Goal: Task Accomplishment & Management: Use online tool/utility

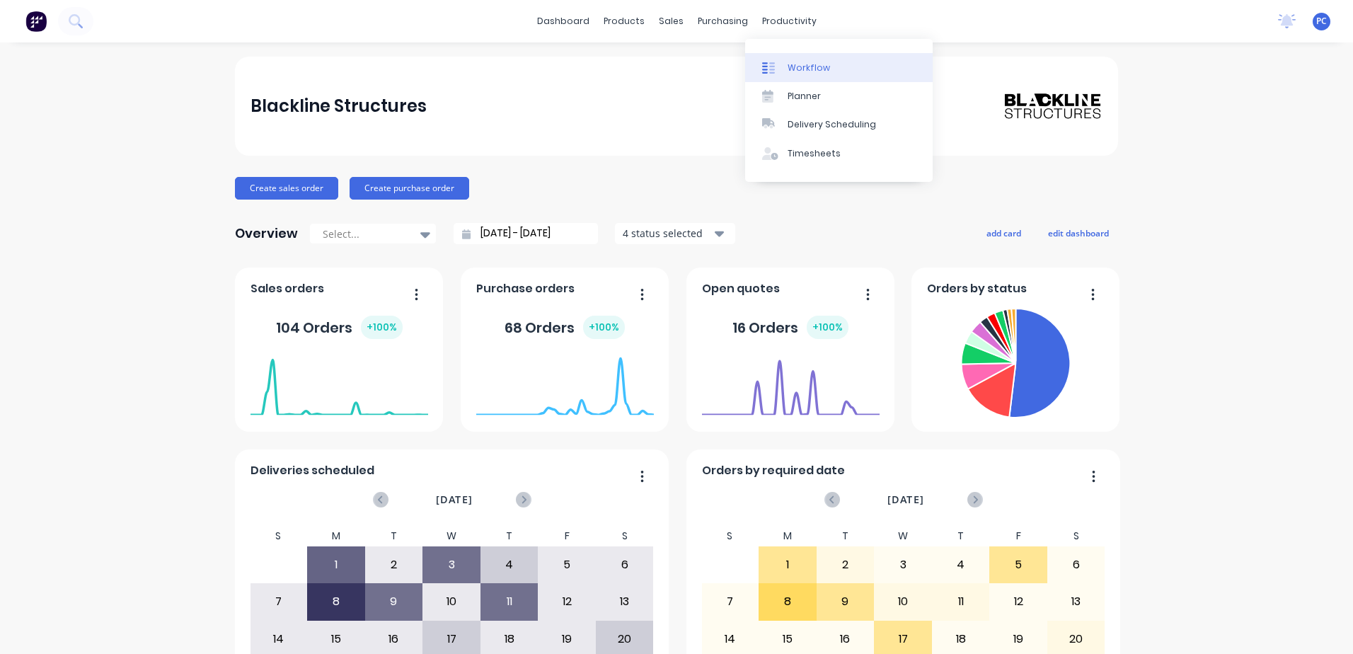
click at [791, 62] on div "Workflow" at bounding box center [808, 68] width 42 height 13
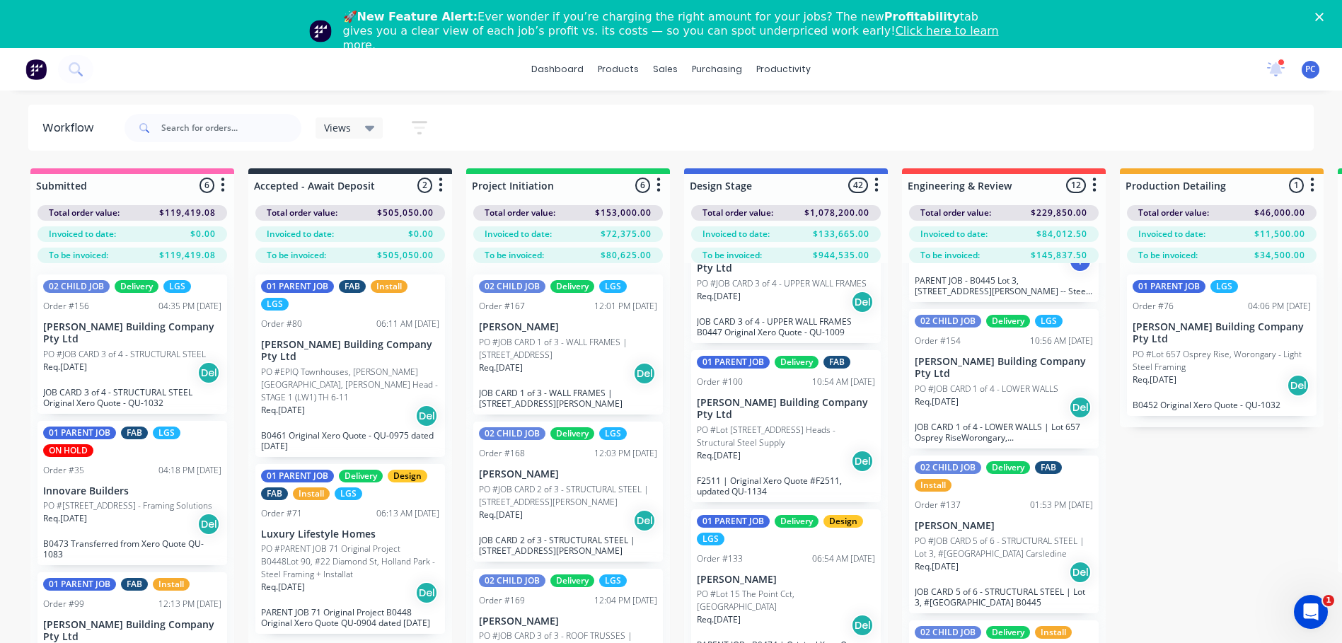
scroll to position [2193, 0]
click at [230, 128] on input "text" at bounding box center [231, 128] width 140 height 28
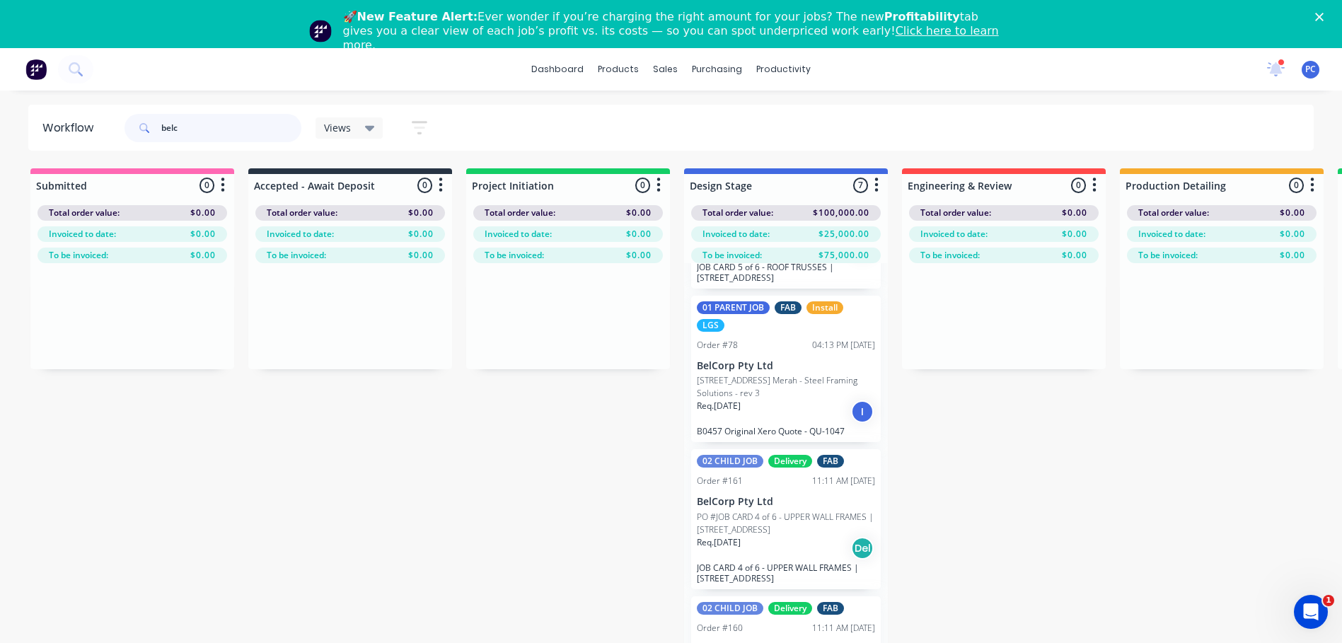
scroll to position [283, 0]
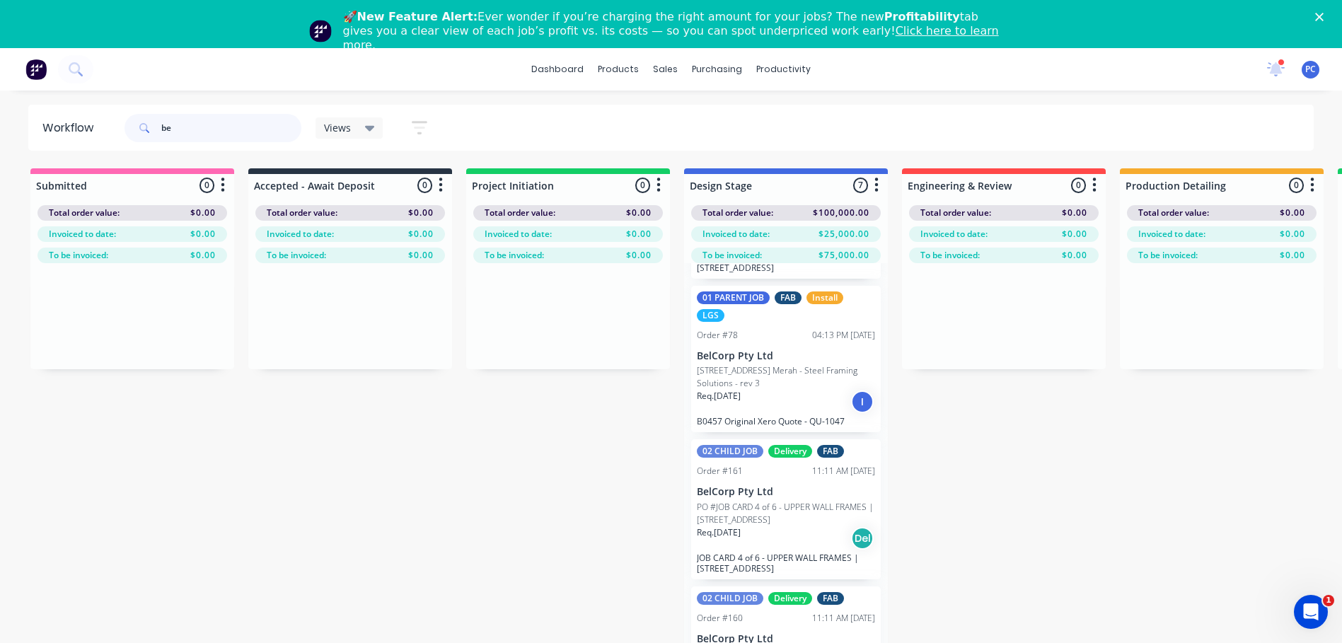
type input "b"
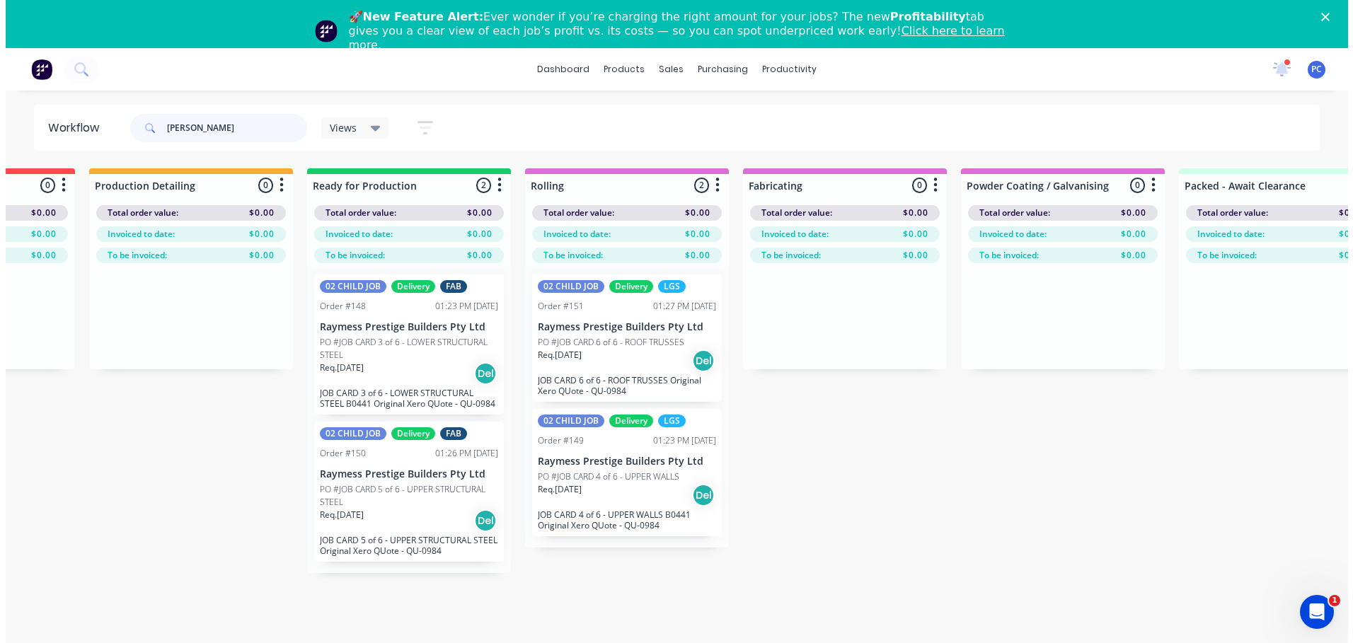
scroll to position [0, 1034]
click at [574, 444] on div "Order #149" at bounding box center [557, 440] width 46 height 13
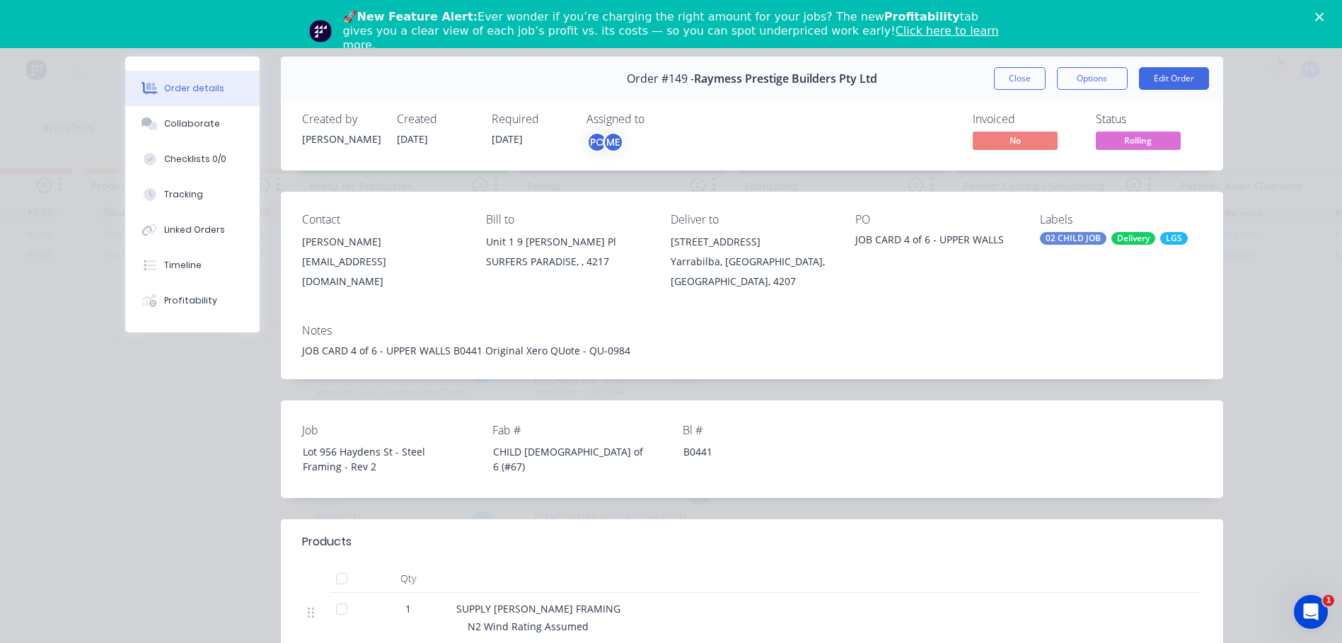
click at [1324, 14] on icon "Close" at bounding box center [1319, 17] width 8 height 8
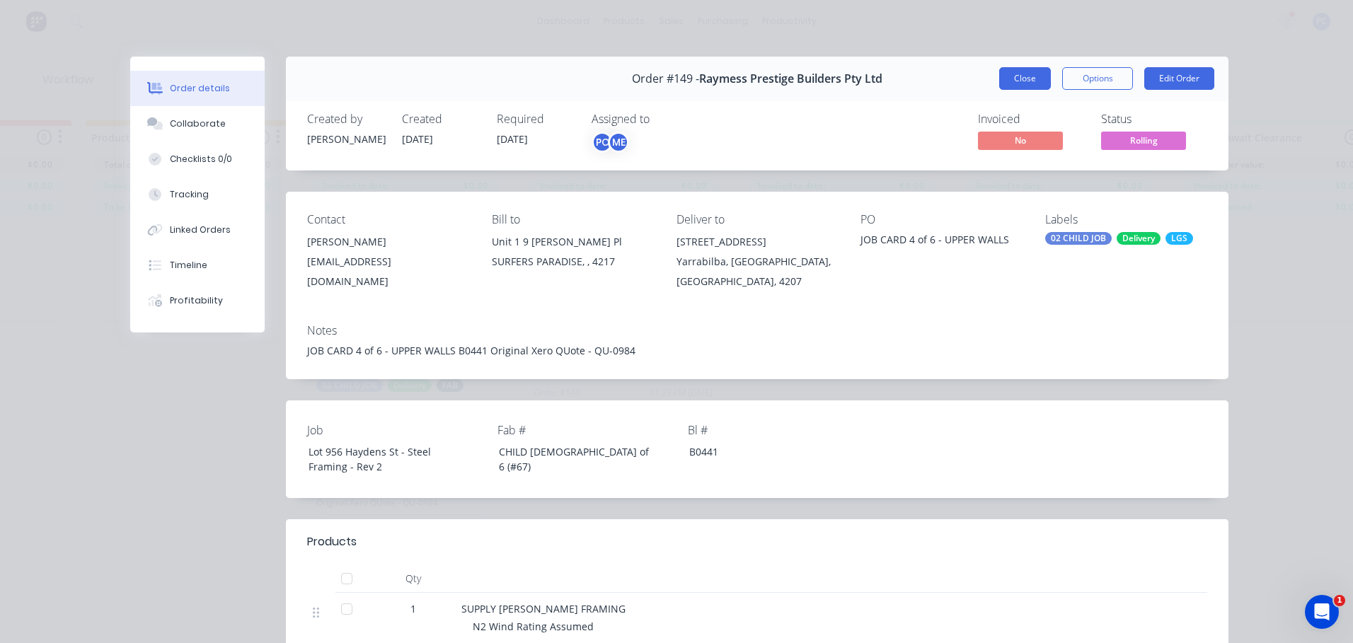
click at [1015, 80] on button "Close" at bounding box center [1025, 78] width 52 height 23
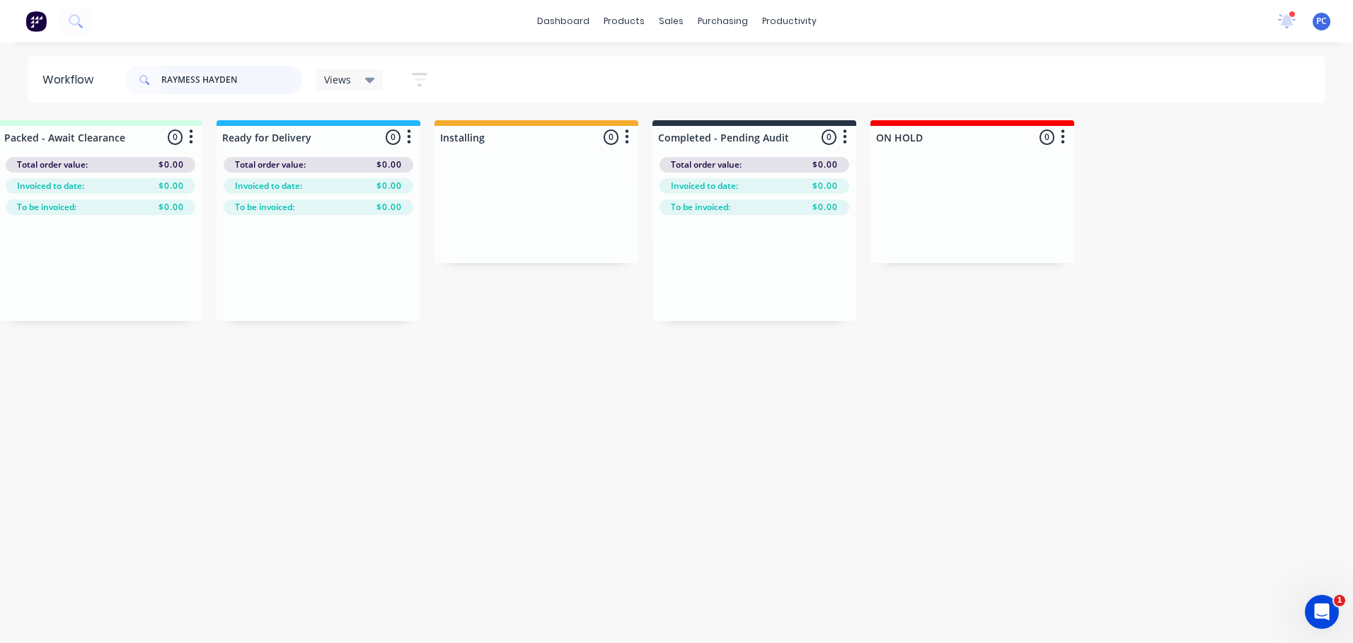
scroll to position [0, 2221]
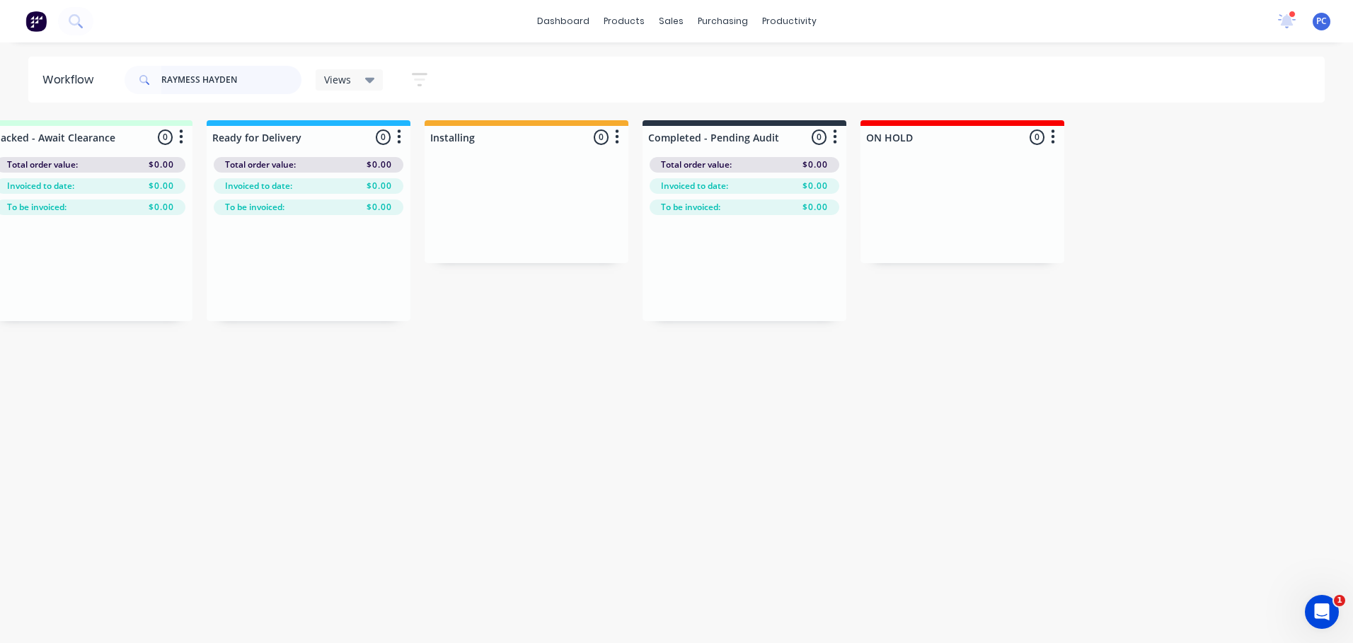
click at [203, 78] on input "RAYMESS HAYDEN" at bounding box center [231, 80] width 140 height 28
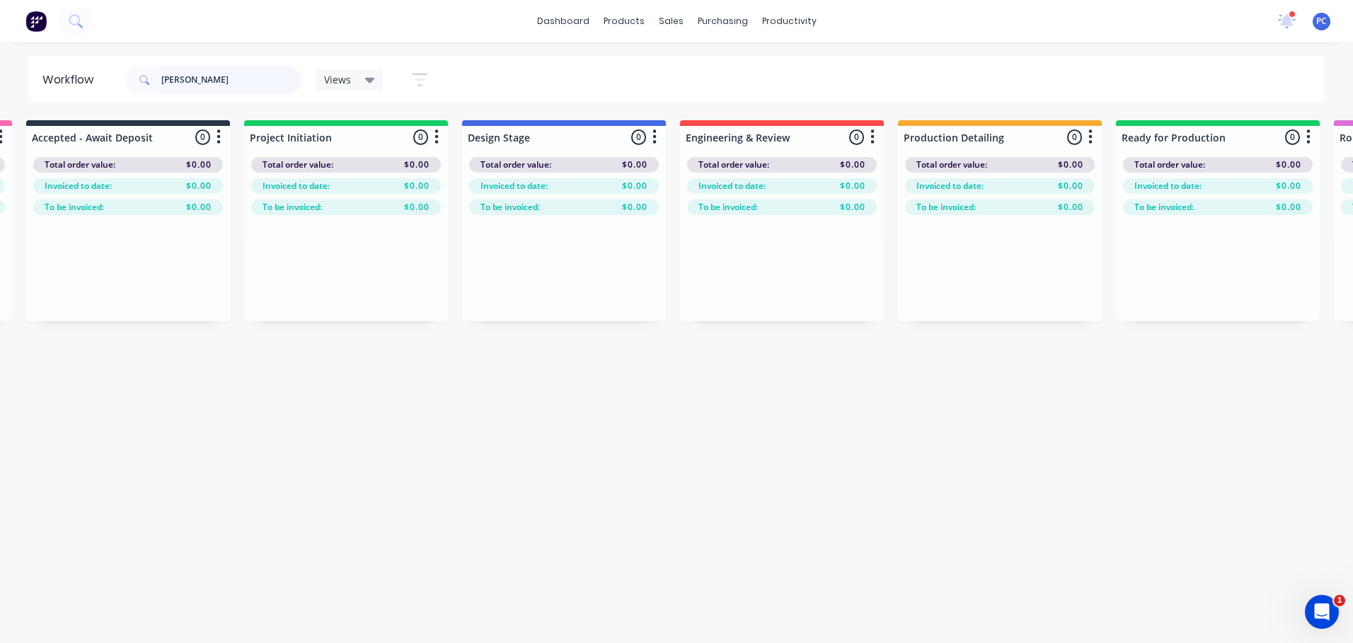
scroll to position [0, 0]
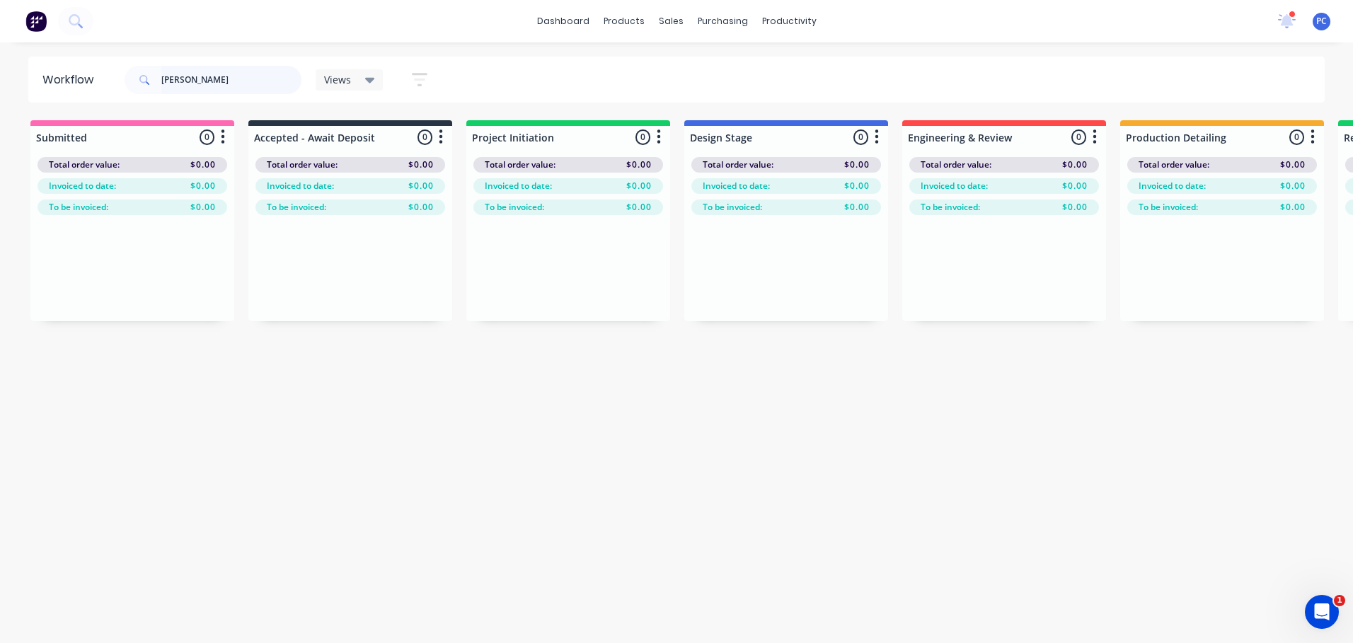
click at [212, 84] on input "[PERSON_NAME]" at bounding box center [231, 80] width 140 height 28
type input "H"
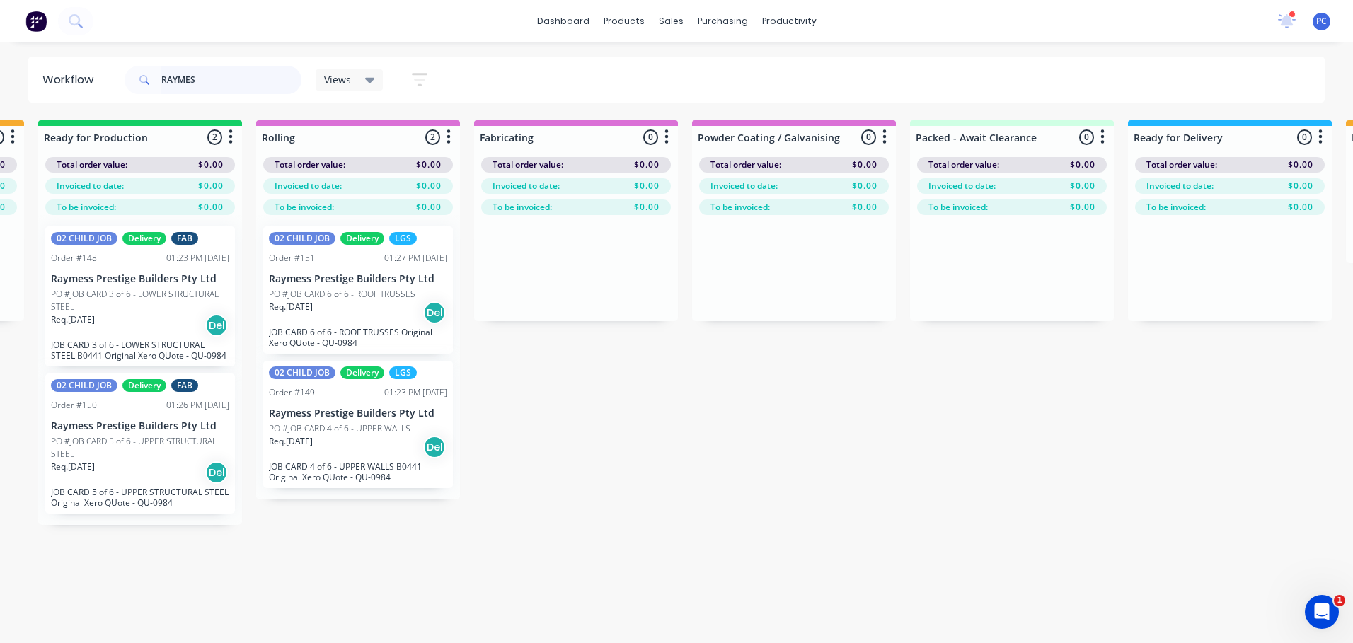
scroll to position [0, 1302]
drag, startPoint x: 845, startPoint y: 634, endPoint x: 781, endPoint y: 640, distance: 63.9
click at [227, 73] on input "RAYMES" at bounding box center [231, 80] width 140 height 28
type input "R"
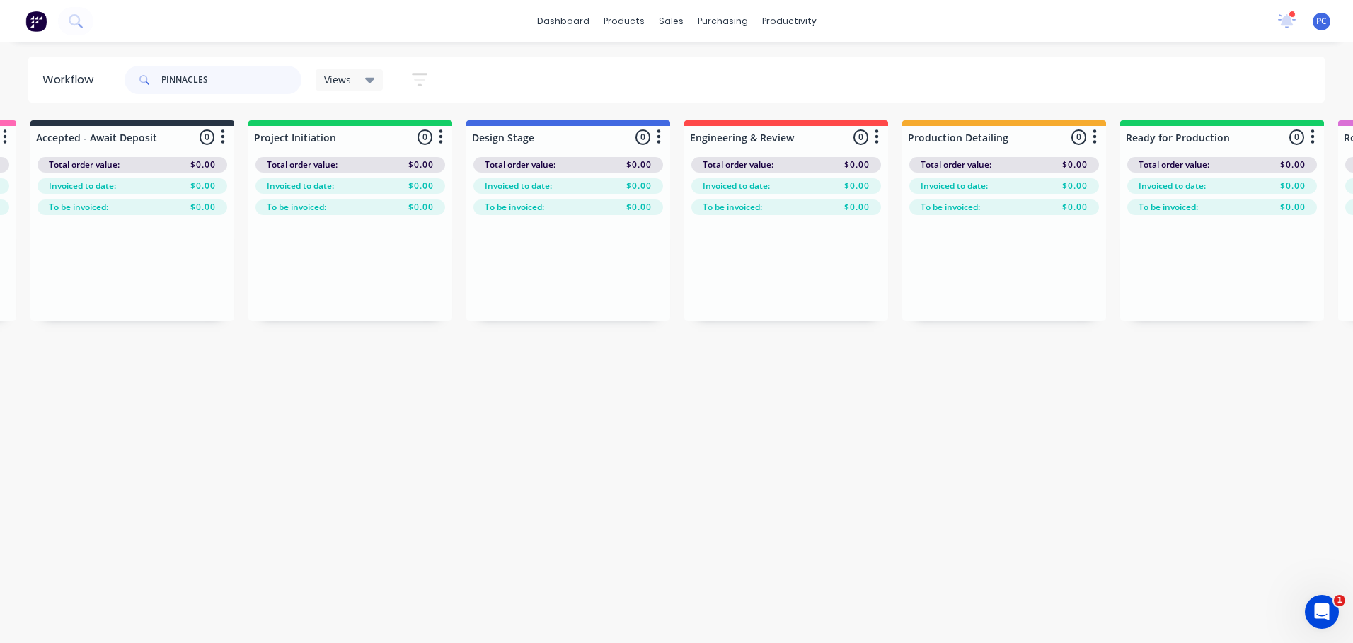
scroll to position [0, 0]
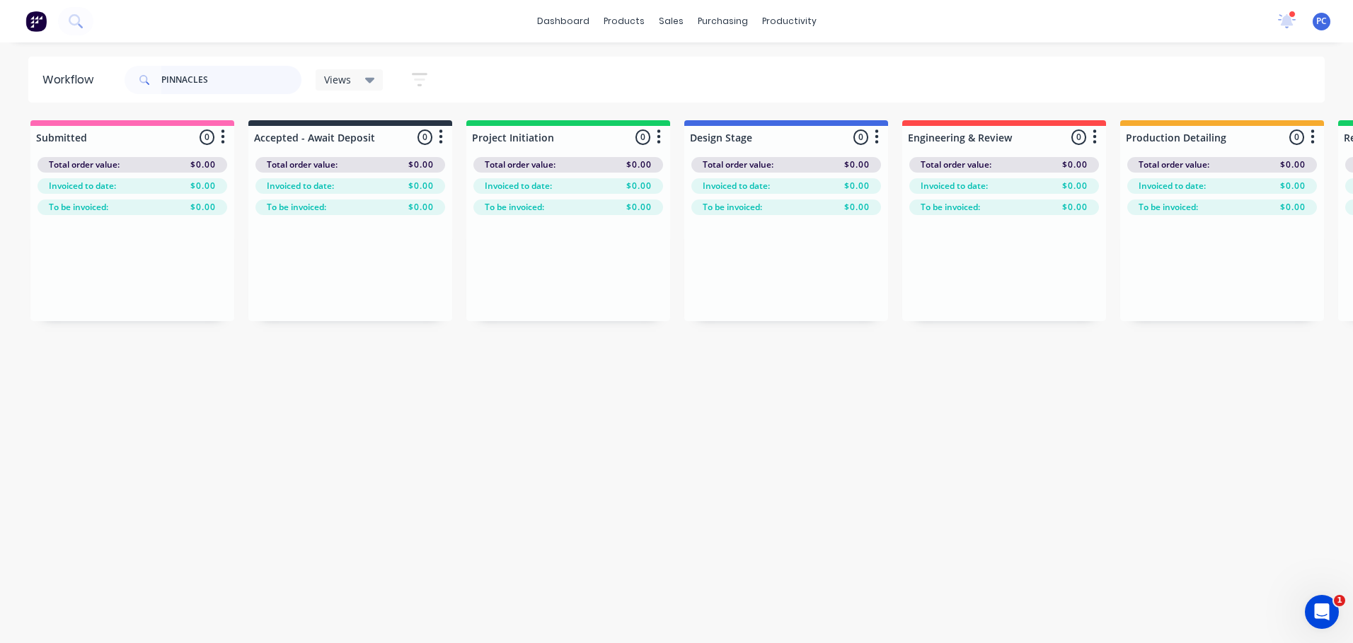
click at [266, 81] on input "PINNACLES" at bounding box center [231, 80] width 140 height 28
type input "P"
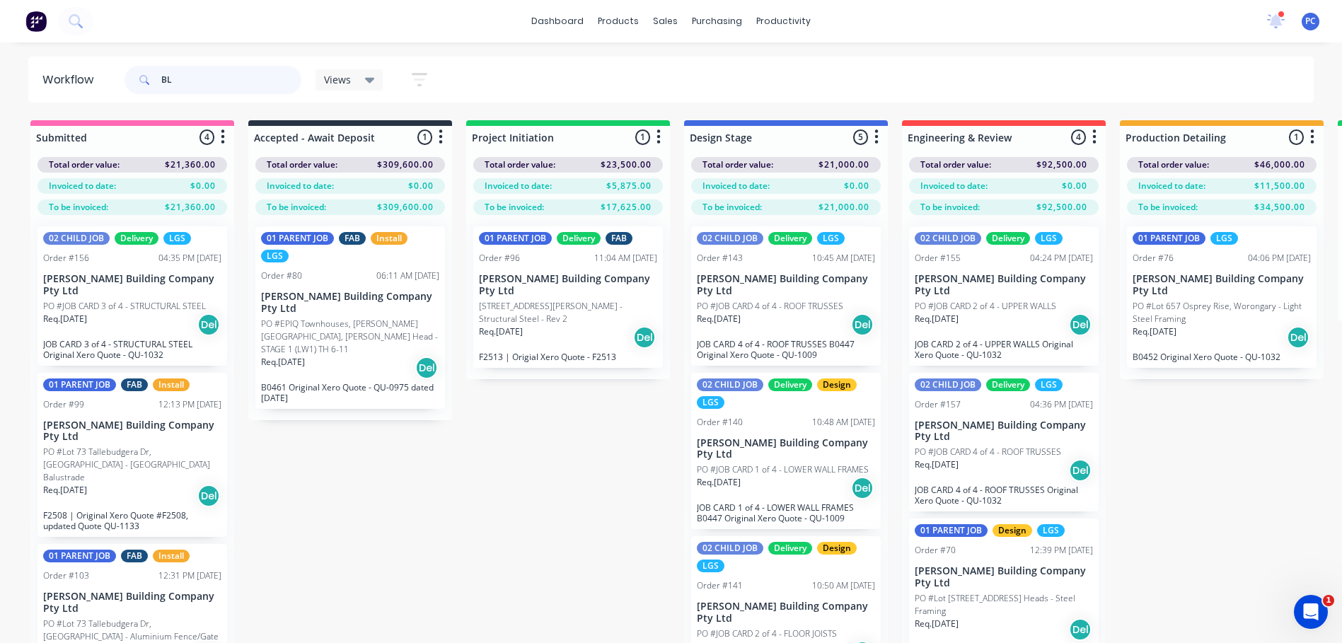
type input "B"
type input "COWELL"
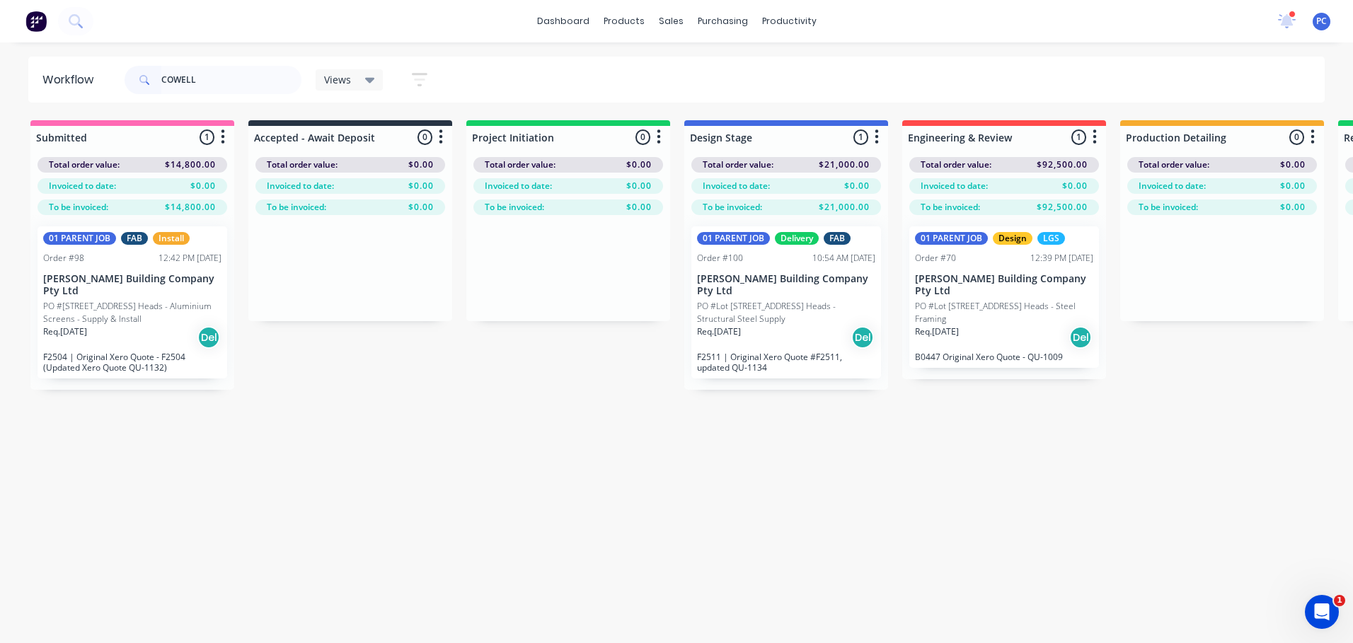
click at [97, 267] on div "01 PARENT JOB FAB Install Order #98 12:42 PM [DATE] [PERSON_NAME] Building Comp…" at bounding box center [132, 302] width 190 height 152
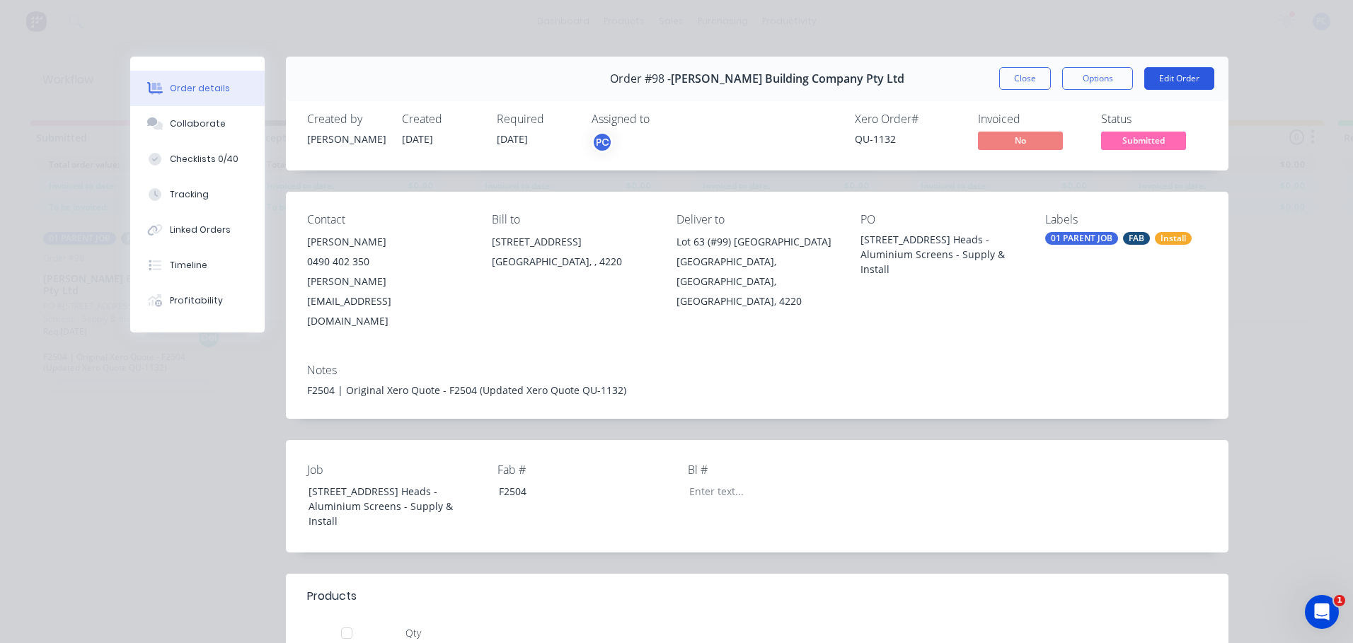
click at [1171, 81] on button "Edit Order" at bounding box center [1179, 78] width 70 height 23
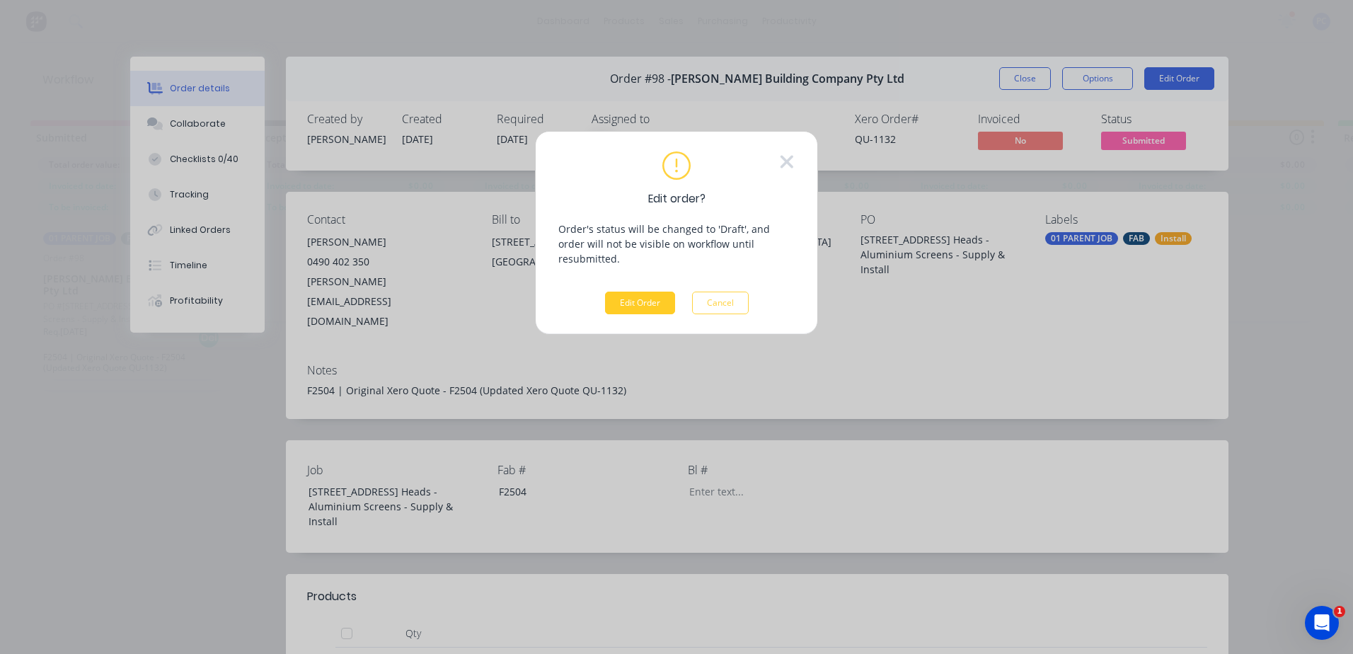
click at [638, 291] on button "Edit Order" at bounding box center [640, 302] width 70 height 23
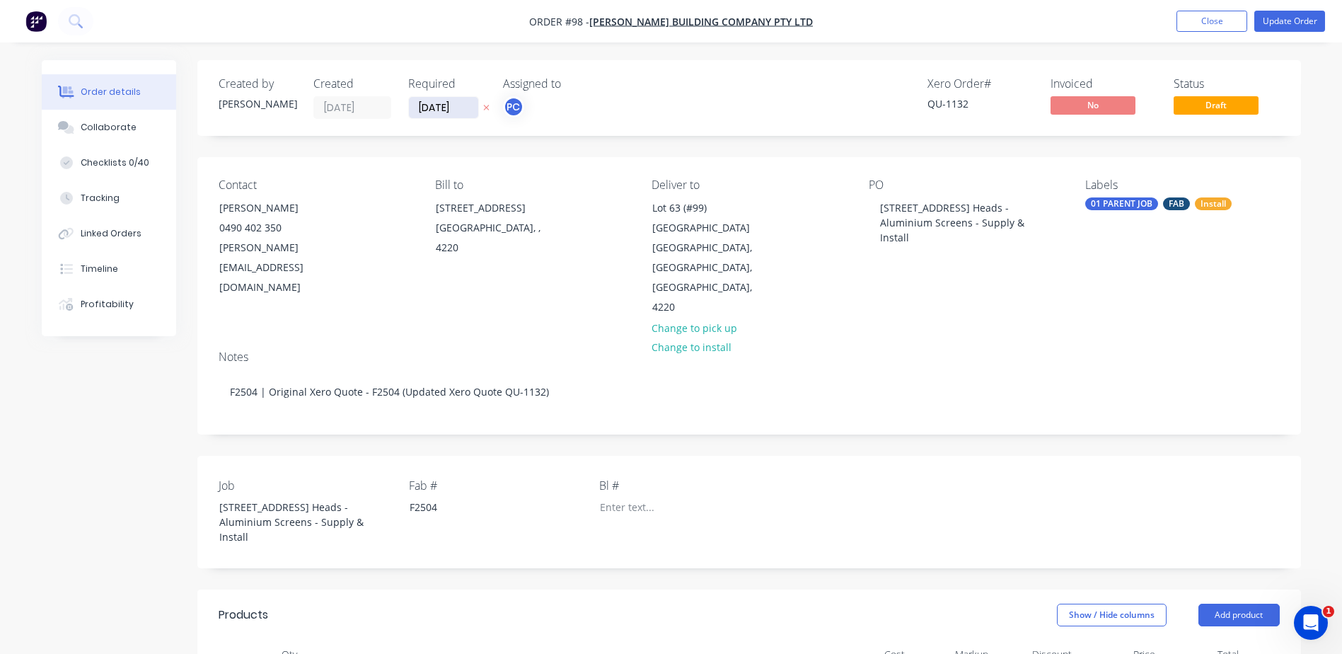
click at [440, 105] on input "[DATE]" at bounding box center [443, 107] width 69 height 21
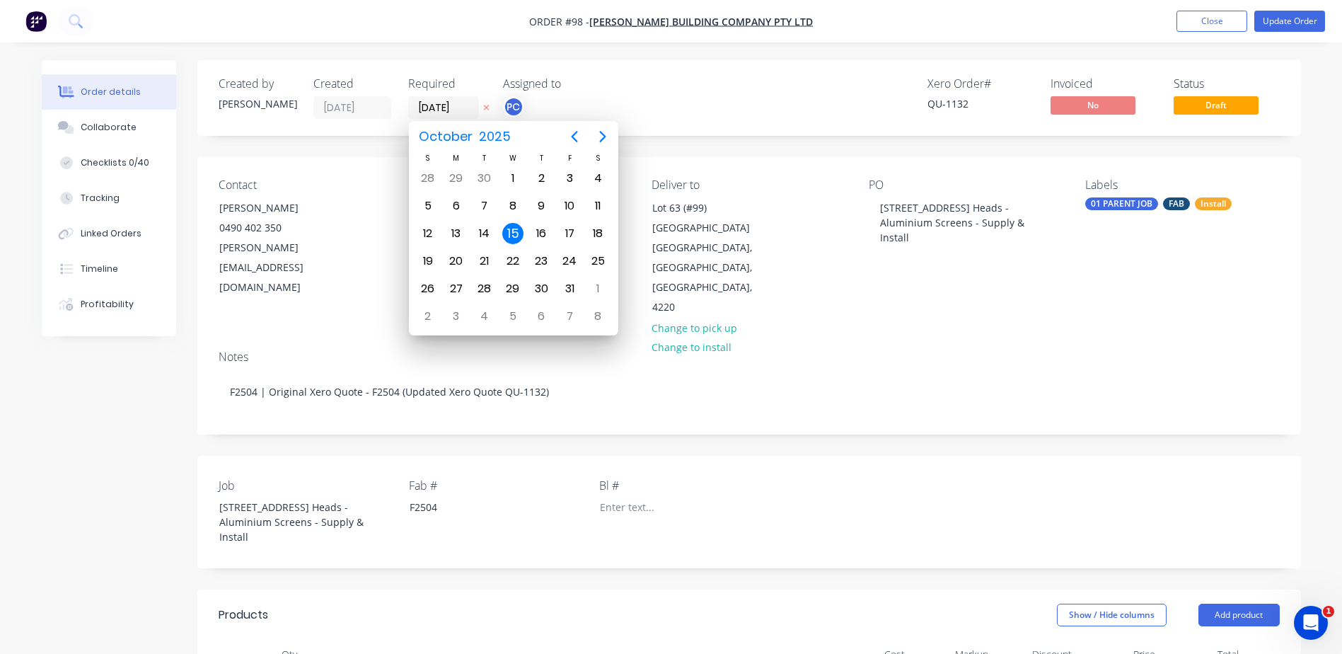
click at [658, 109] on div "Xero Order # QU-1132 Invoiced No Status Draft" at bounding box center [962, 98] width 635 height 42
type input "[DATE]"
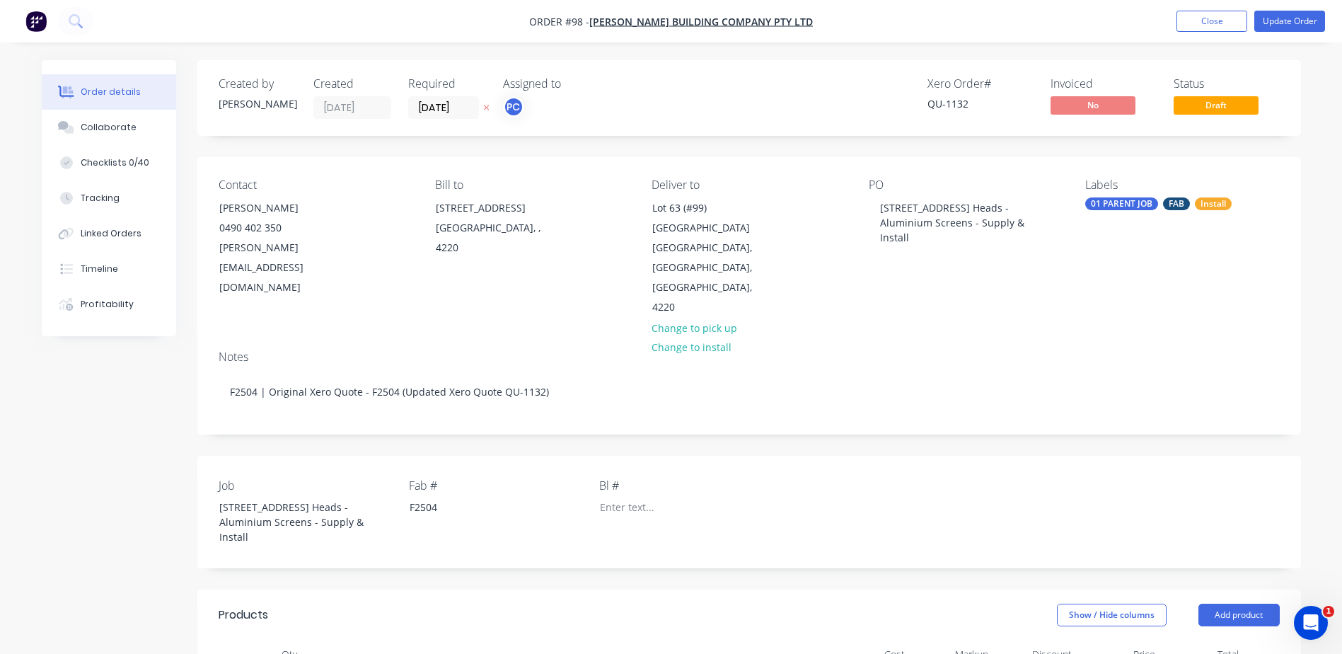
click at [514, 262] on div "Bill to [STREET_ADDRESS]" at bounding box center [532, 247] width 194 height 139
click at [1198, 21] on button "Close" at bounding box center [1212, 21] width 71 height 21
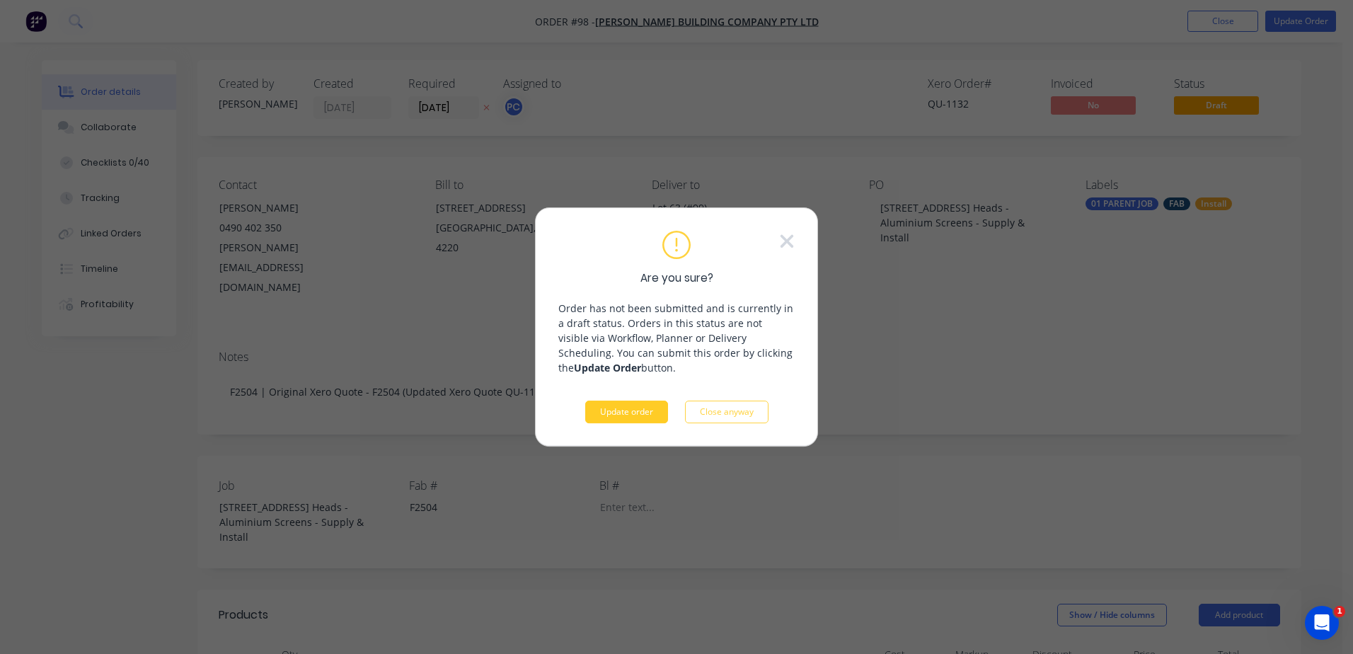
click at [625, 410] on button "Update order" at bounding box center [626, 411] width 83 height 23
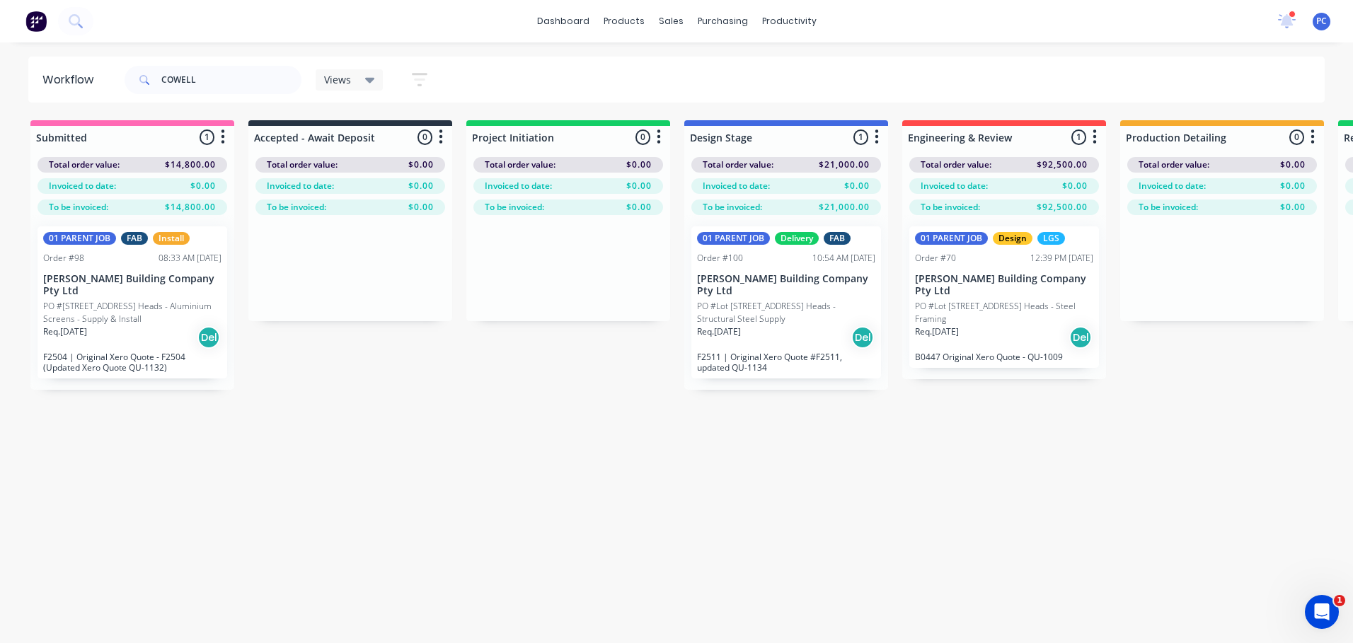
click at [90, 352] on p "F2504 | Original Xero Quote - F2504 (Updated Xero Quote QU-1132)" at bounding box center [132, 362] width 178 height 21
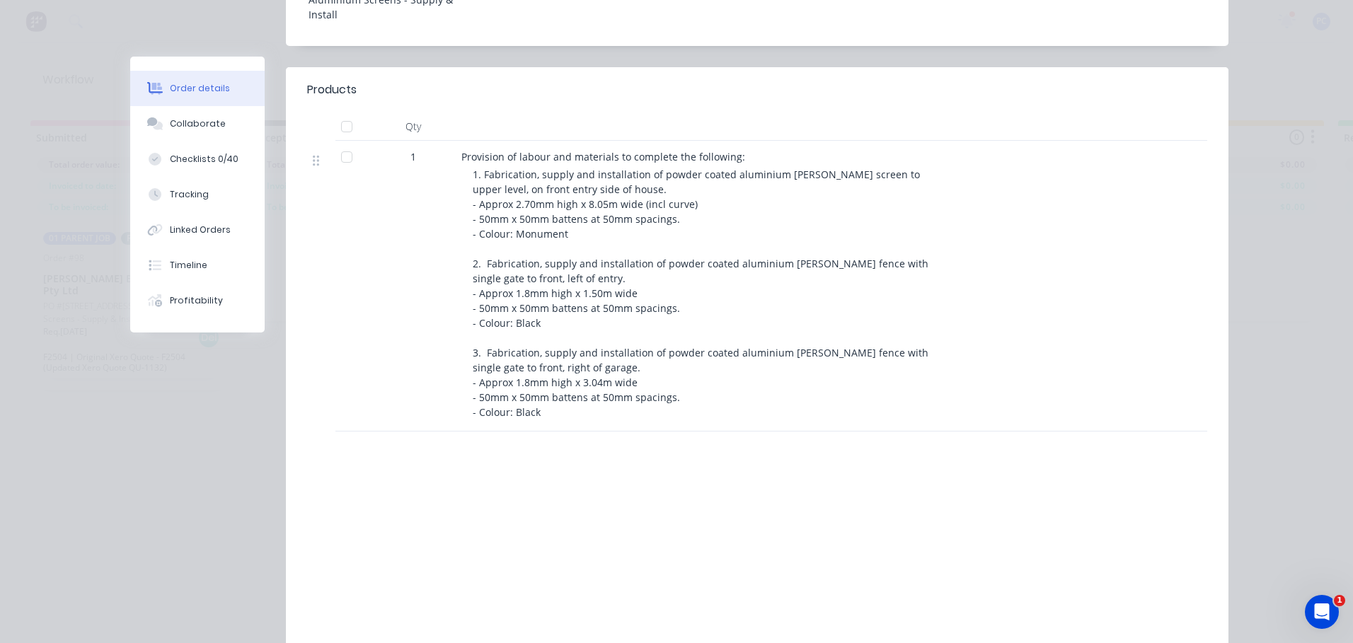
scroll to position [481, 0]
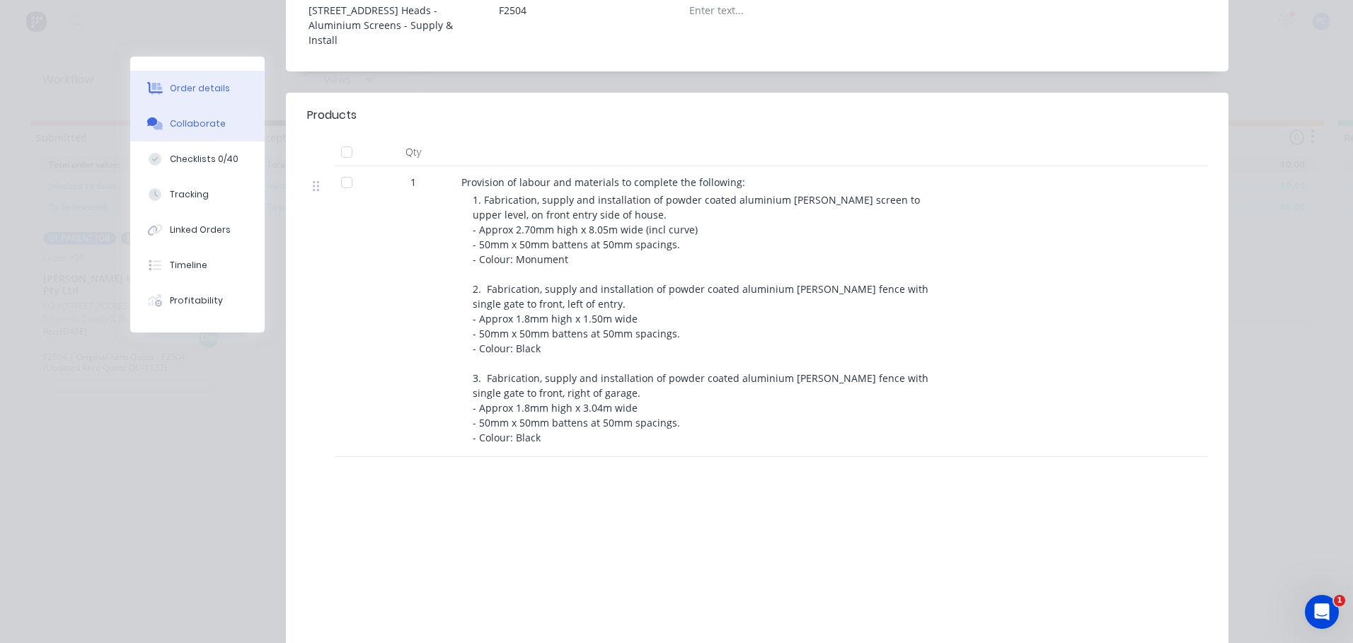
click at [188, 115] on button "Collaborate" at bounding box center [197, 123] width 134 height 35
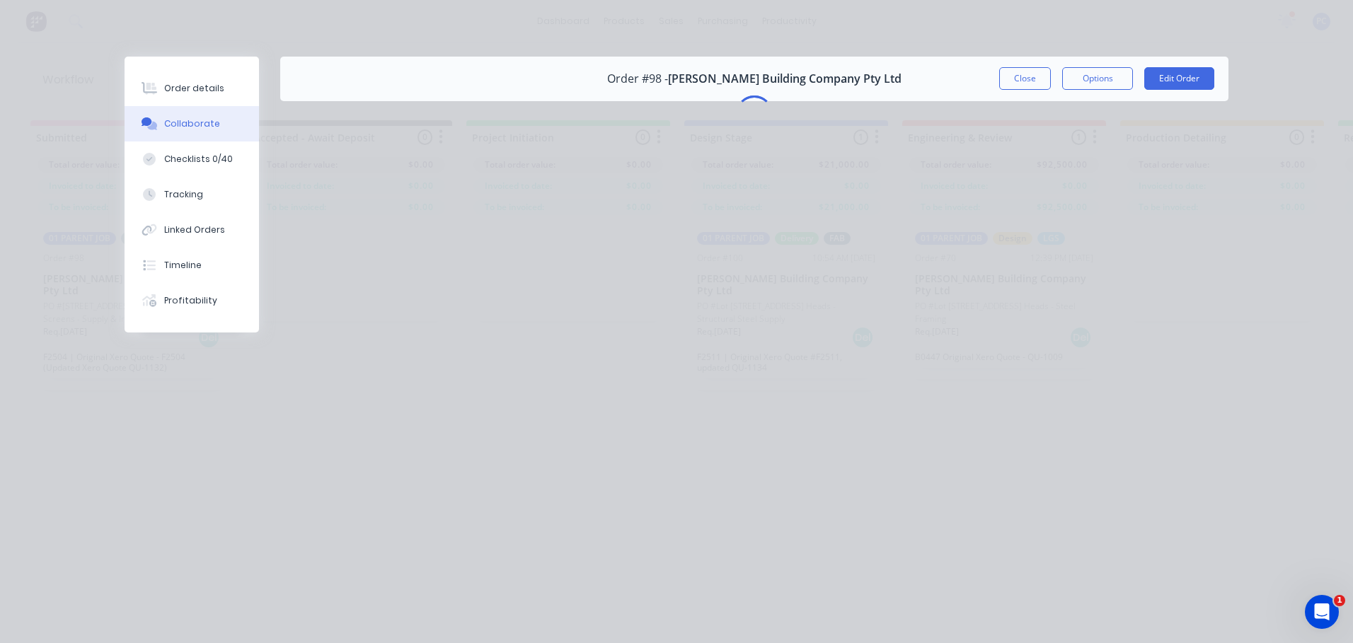
scroll to position [0, 0]
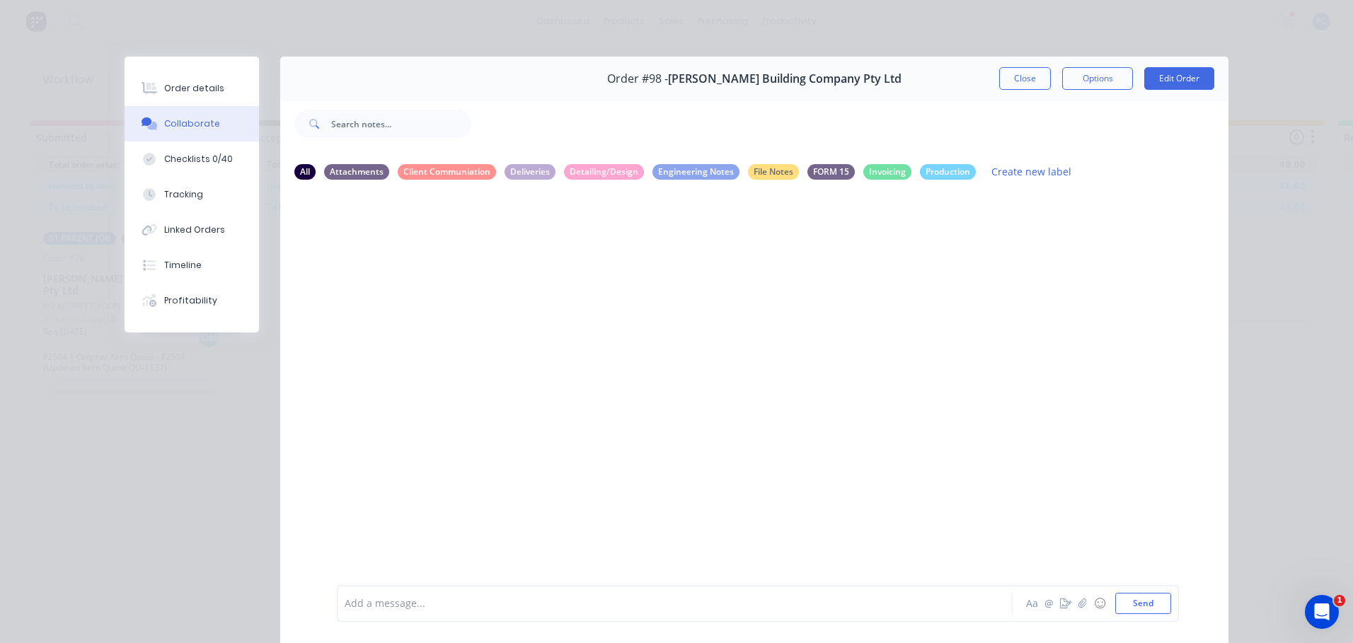
click at [724, 595] on div "Add a message..." at bounding box center [655, 603] width 620 height 21
drag, startPoint x: 724, startPoint y: 595, endPoint x: 412, endPoint y: 596, distance: 312.7
click at [412, 596] on div at bounding box center [654, 603] width 619 height 15
drag, startPoint x: 424, startPoint y: 255, endPoint x: 488, endPoint y: 235, distance: 67.4
click at [489, 235] on div "Measure 4/09 Install 18/09 Labels Edit Delete" at bounding box center [558, 261] width 442 height 55
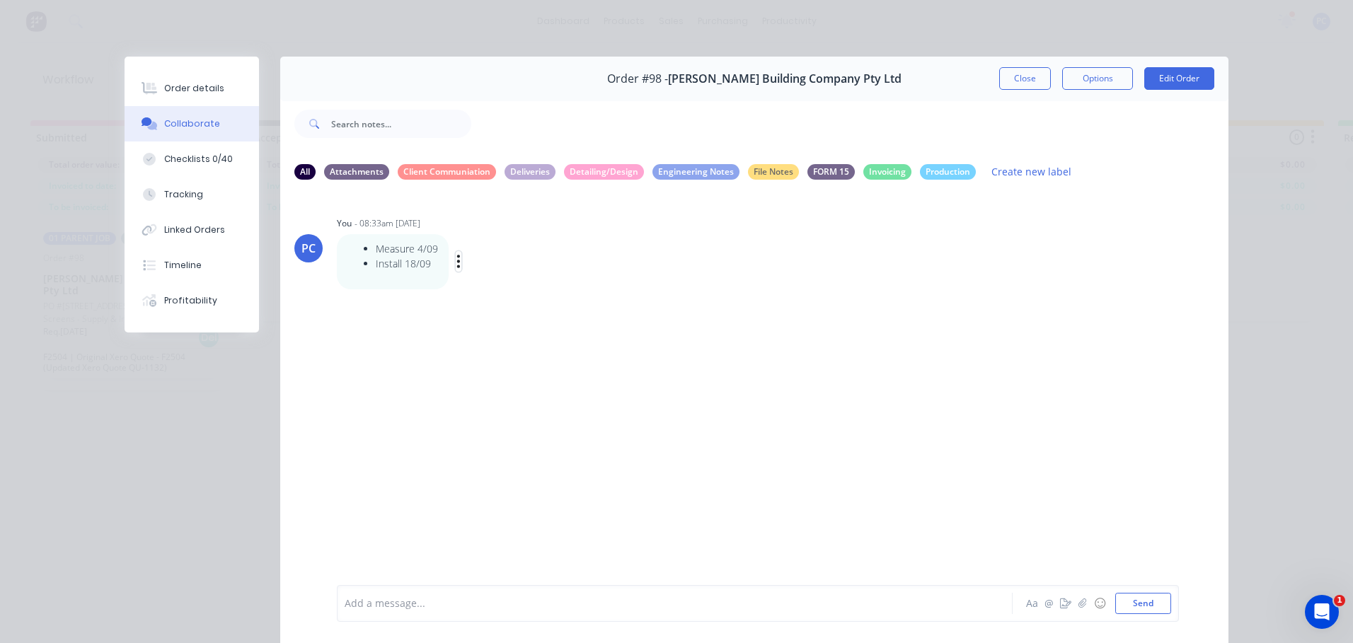
click at [456, 260] on icon "button" at bounding box center [458, 261] width 4 height 16
click at [478, 282] on button "Edit" at bounding box center [510, 286] width 89 height 23
click at [376, 248] on li "Measure 4/09" at bounding box center [407, 248] width 62 height 15
click at [398, 260] on li "Install 18/09" at bounding box center [407, 263] width 62 height 15
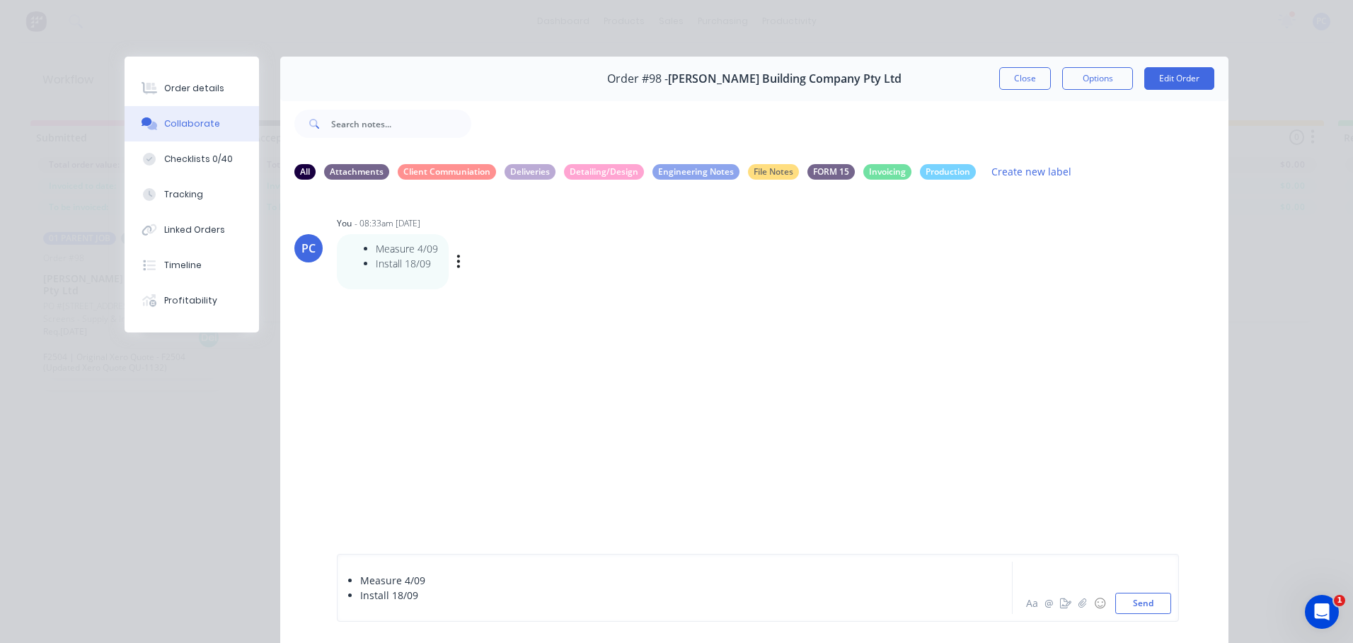
click at [355, 245] on ul "Measure 4/09 Install 18/09" at bounding box center [392, 256] width 91 height 30
click at [376, 244] on li "Measure 4/09" at bounding box center [407, 248] width 62 height 15
click at [448, 264] on div "Measure 4/09 Install 18/09 Labels Edit Delete" at bounding box center [558, 261] width 442 height 55
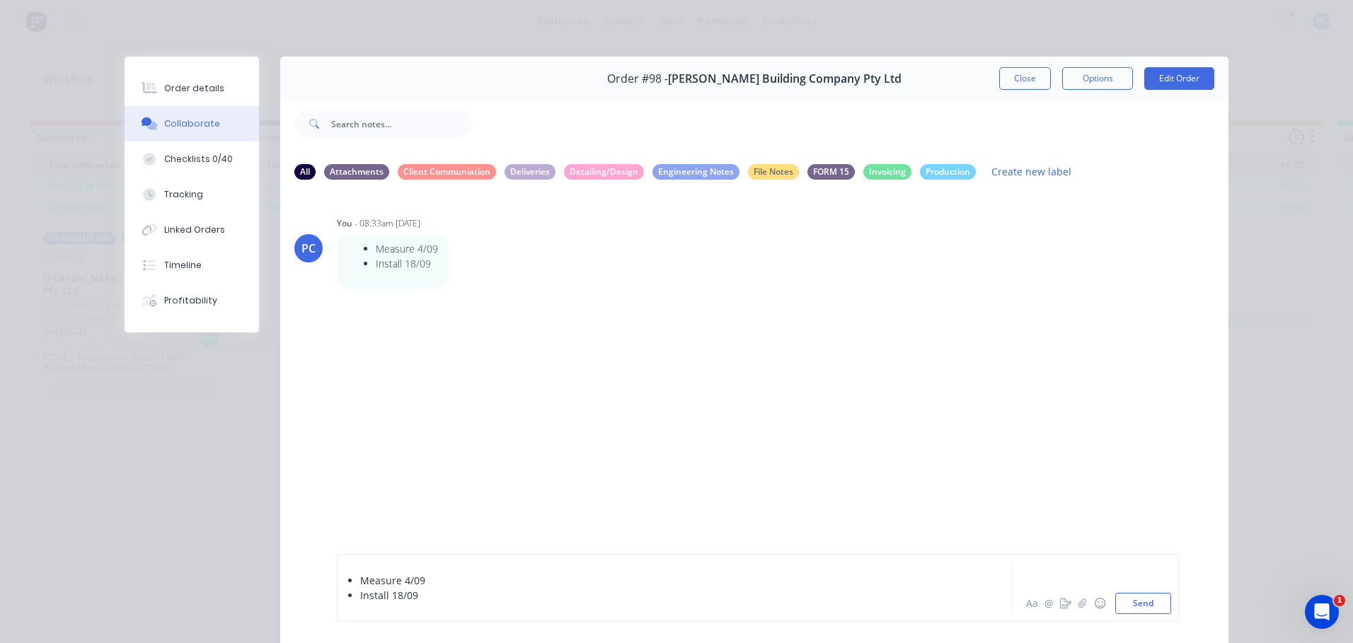
click at [0, 0] on icon "button" at bounding box center [0, 0] width 0 height 0
click at [0, 0] on button "Delete" at bounding box center [0, 0] width 0 height 0
click at [338, 572] on div "Measure 4/09 Install 18/09 Aa @ ☺ Send" at bounding box center [758, 588] width 842 height 68
click at [353, 572] on div "Measure 4/09 Install 18/09" at bounding box center [655, 588] width 620 height 52
click at [358, 559] on div "Measure 4/09 Install 18/09 Aa @ ☺ Send" at bounding box center [758, 588] width 842 height 68
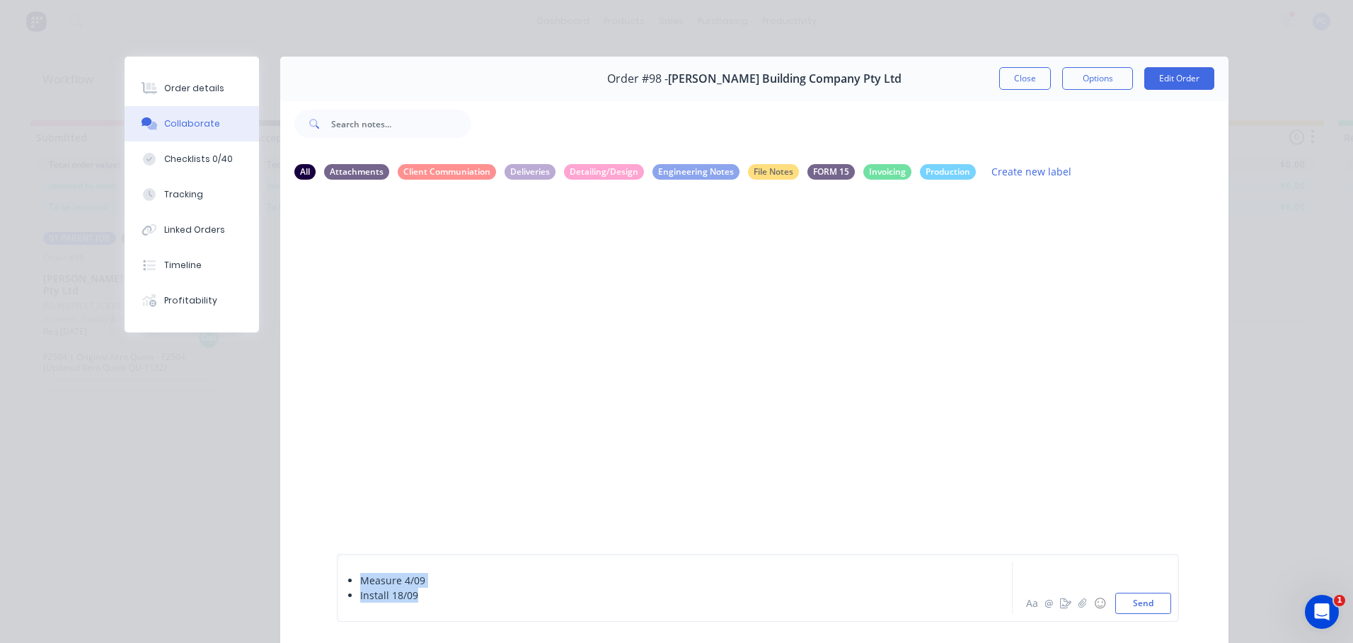
drag, startPoint x: 440, startPoint y: 596, endPoint x: 311, endPoint y: 573, distance: 131.6
click at [311, 575] on div "Measure 4/09 Install 18/09 Aa @ ☺ Send" at bounding box center [754, 588] width 948 height 110
click at [473, 569] on span "email from Alby 1/9 Measure 4/09" at bounding box center [449, 568] width 209 height 13
click at [345, 571] on span "email from Alby 1/9 Measure 4/09" at bounding box center [711, 562] width 732 height 28
click at [1150, 606] on button "Send" at bounding box center [1143, 603] width 56 height 21
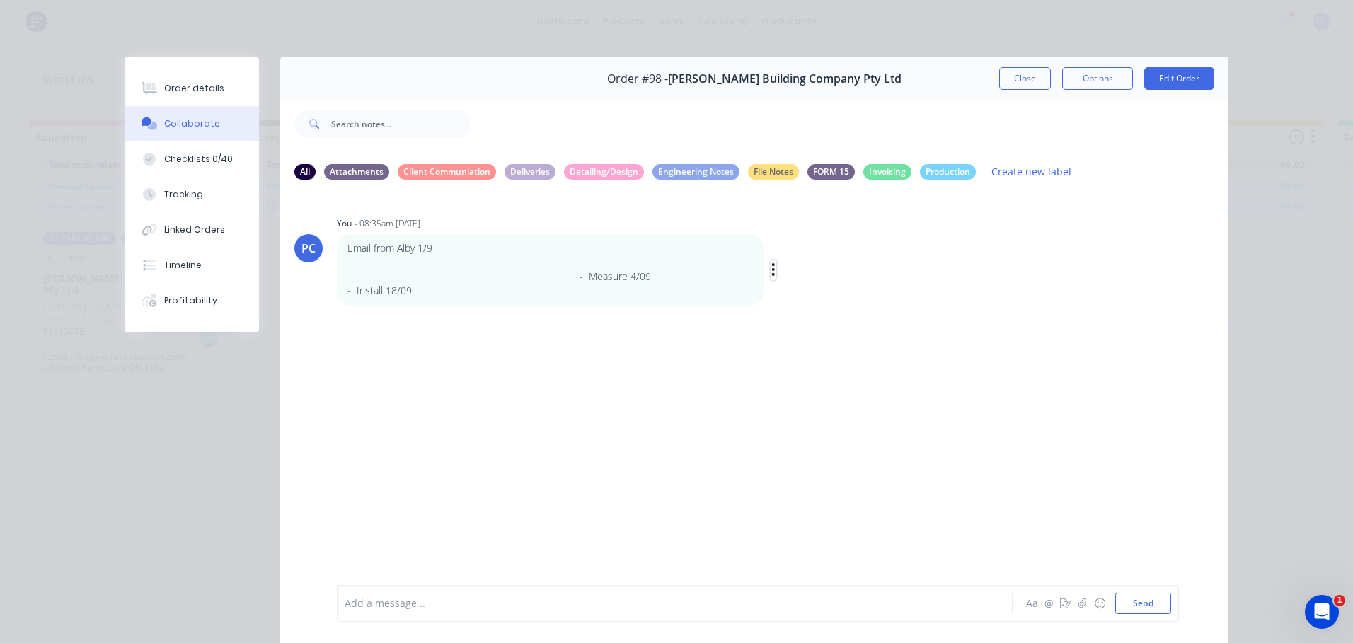
click at [771, 267] on icon "button" at bounding box center [773, 270] width 4 height 16
click at [783, 289] on button "Edit" at bounding box center [824, 295] width 89 height 23
click at [517, 277] on p "Email from Alby 1/9 - Measure 4/09" at bounding box center [549, 262] width 405 height 43
click at [345, 589] on span "Email from Alby 1/9 - Measure 4/09" at bounding box center [653, 576] width 617 height 43
click at [0, 0] on icon "button" at bounding box center [0, 0] width 0 height 0
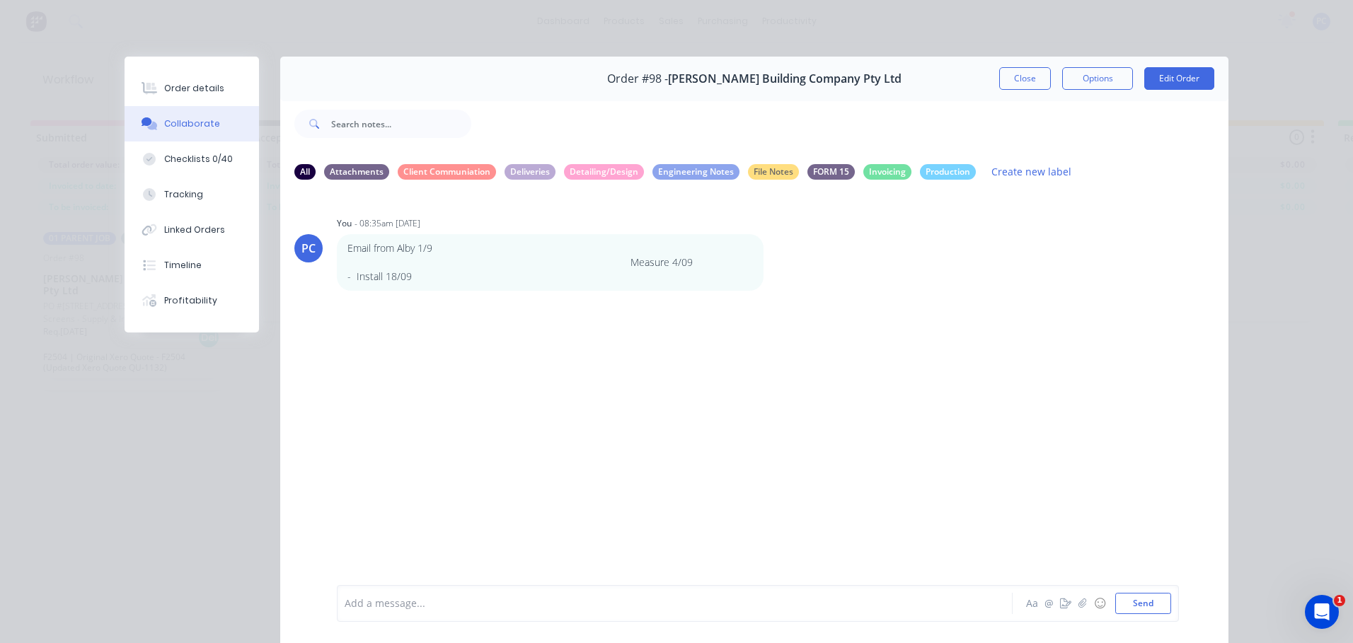
click at [0, 0] on button "Edit" at bounding box center [0, 0] width 0 height 0
click at [681, 590] on span "Email from Alby 1/9 Measure 4/09" at bounding box center [567, 591] width 444 height 13
click at [1130, 601] on button "Send" at bounding box center [1143, 603] width 56 height 21
click at [763, 265] on div "Email from Alby 1/9 Measure 4/09 - Install 18/09 Labels Edit Delete" at bounding box center [558, 262] width 442 height 57
click at [764, 262] on div "Email from Alby 1/9 Measure 4/09 - Install 18/09 Labels Edit Delete" at bounding box center [558, 262] width 442 height 57
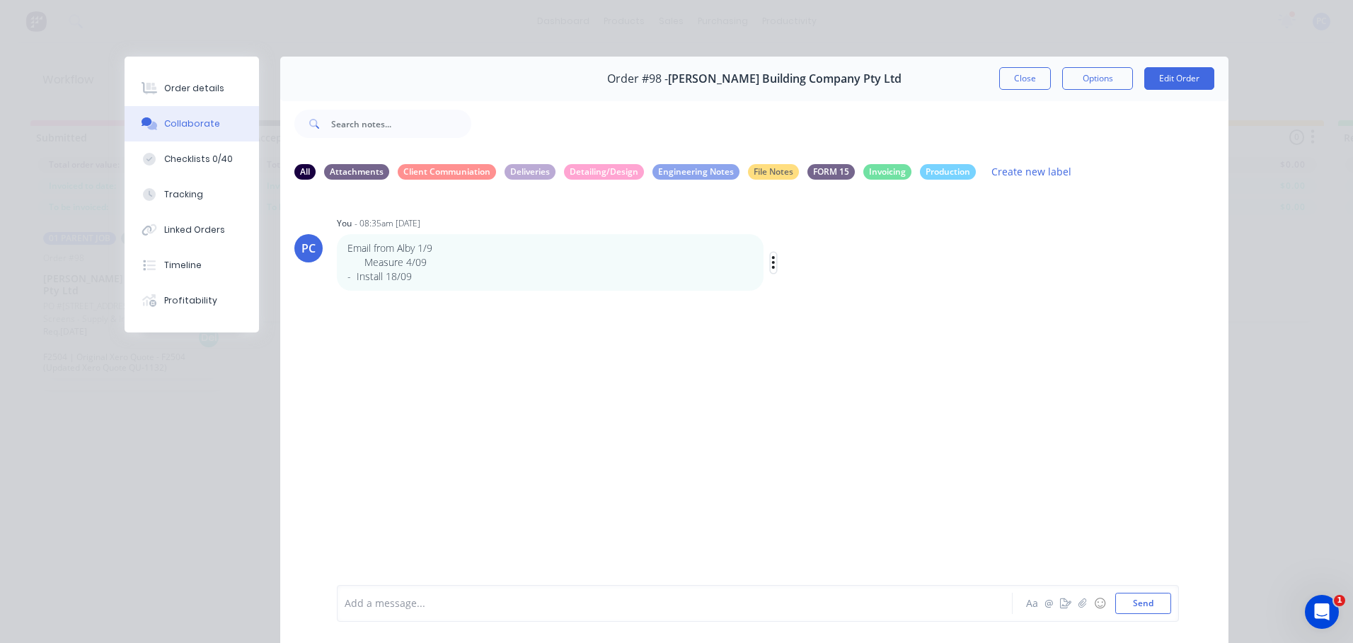
click at [771, 263] on icon "button" at bounding box center [773, 263] width 4 height 16
click at [790, 290] on button "Edit" at bounding box center [824, 288] width 89 height 23
click at [679, 591] on span "Email from Alby 1/9 Measure 4/09" at bounding box center [572, 591] width 455 height 13
click at [1139, 611] on button "Send" at bounding box center [1143, 603] width 56 height 21
click at [771, 259] on icon "button" at bounding box center [773, 263] width 4 height 16
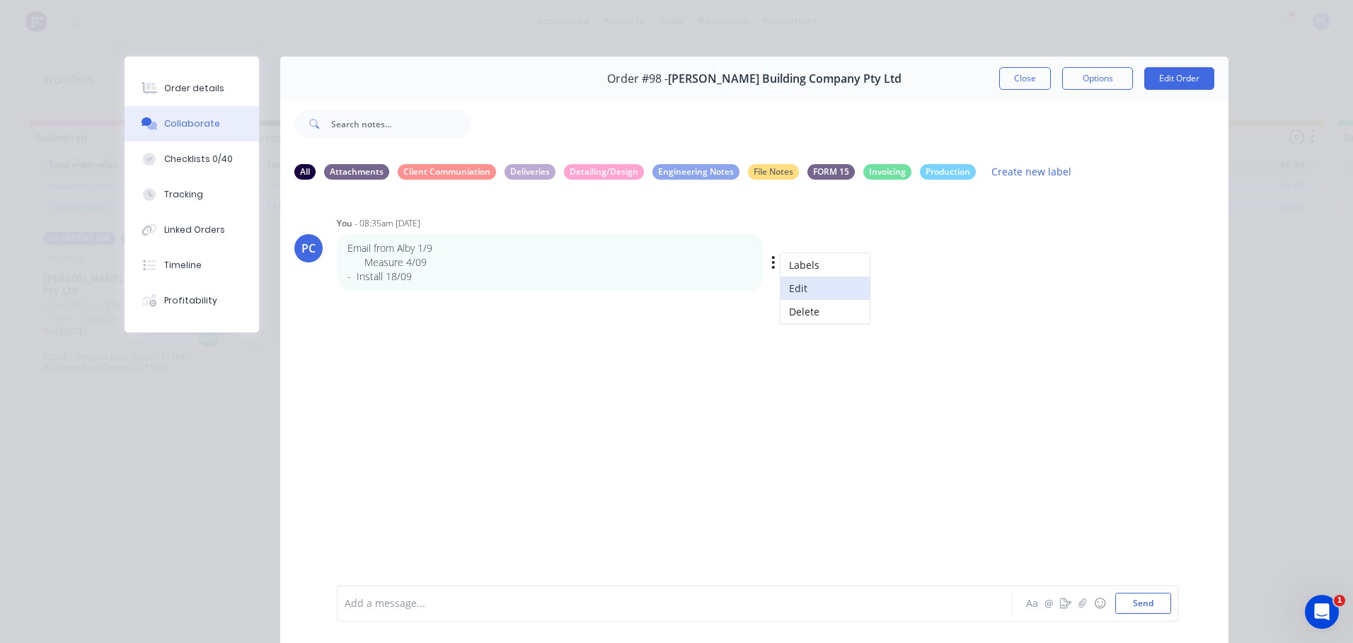
click at [788, 289] on button "Edit" at bounding box center [824, 288] width 89 height 23
click at [735, 594] on span "Email from Alby 1/9 Measure 4/09" at bounding box center [592, 591] width 495 height 13
click at [771, 259] on icon "button" at bounding box center [773, 263] width 4 height 16
click at [792, 293] on button "Edit" at bounding box center [824, 288] width 89 height 23
click at [707, 583] on div "Email from Alby 1/9 - Measure 4/09 - Install 18/09 Aa @ ☺ Send" at bounding box center [758, 599] width 842 height 45
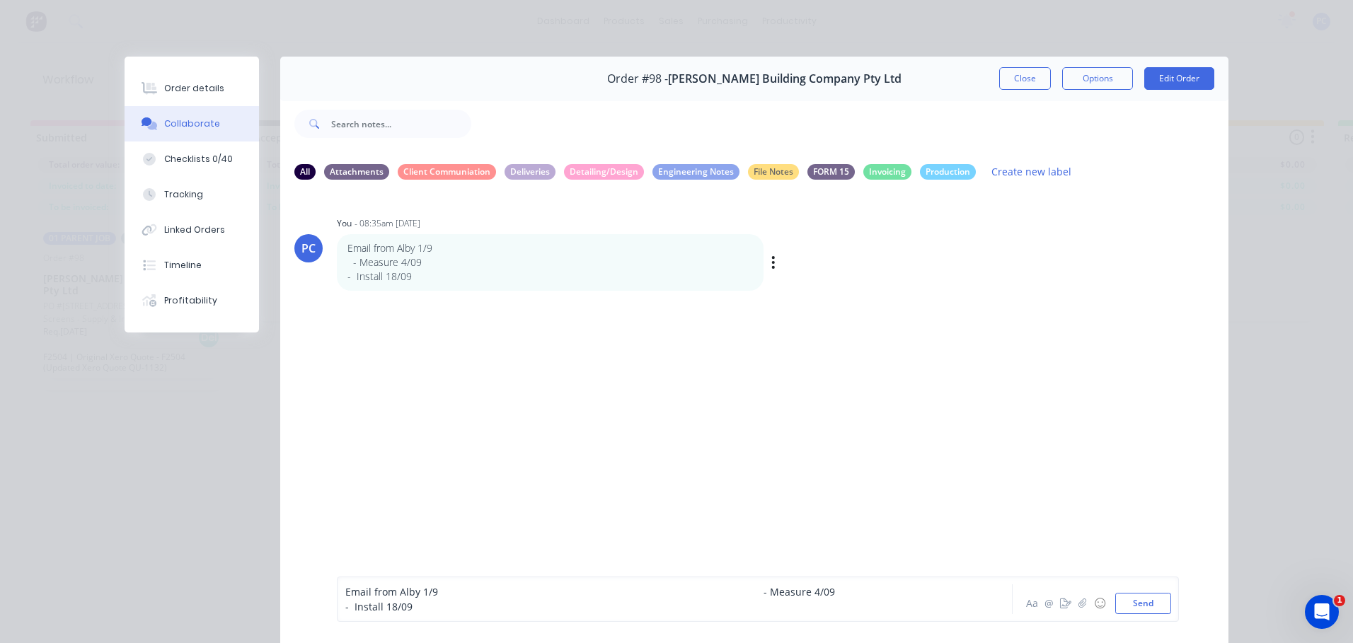
click at [706, 592] on span "Email from Alby 1/9 - Measure 4/09" at bounding box center [590, 591] width 490 height 13
click at [1123, 605] on button "Send" at bounding box center [1143, 603] width 56 height 21
click at [1127, 603] on button "Send" at bounding box center [1143, 603] width 56 height 21
click at [819, 550] on div "PC You - 08:35am [DATE] Email from Alby 1/9 - Measure 4/09 - Install 18/09 Labe…" at bounding box center [754, 388] width 948 height 392
click at [778, 275] on div "PC You - 08:35am [DATE] Email from Alby 1/9 - Measure 4/09 - Install 18/09 Labe…" at bounding box center [754, 252] width 948 height 79
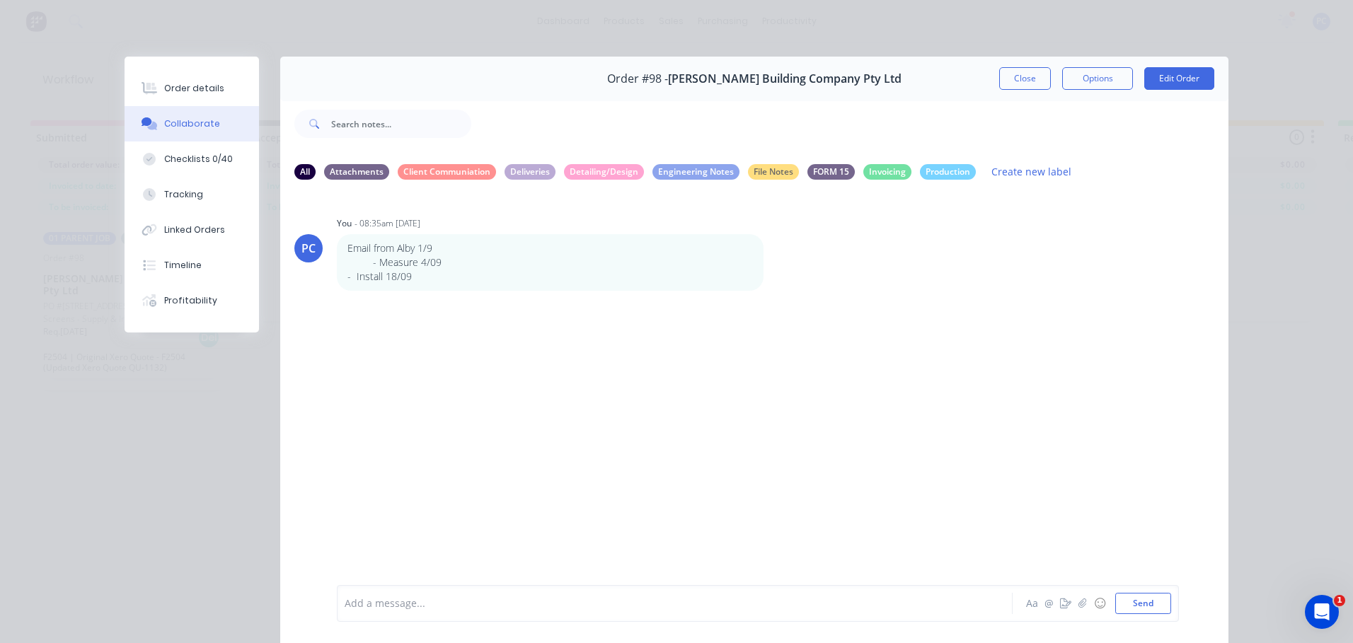
click at [0, 0] on button "button" at bounding box center [0, 0] width 0 height 0
click at [0, 0] on button "Edit" at bounding box center [0, 0] width 0 height 0
click at [705, 592] on span "Email from Alby 1/9 - Measure 4/09" at bounding box center [592, 591] width 495 height 13
click at [1140, 606] on button "Send" at bounding box center [1143, 603] width 56 height 21
click at [782, 473] on div "PC You - 08:35am [DATE] Email from Alby 1/9 - Measure 4/09 - Install 18/09 Labe…" at bounding box center [754, 388] width 948 height 392
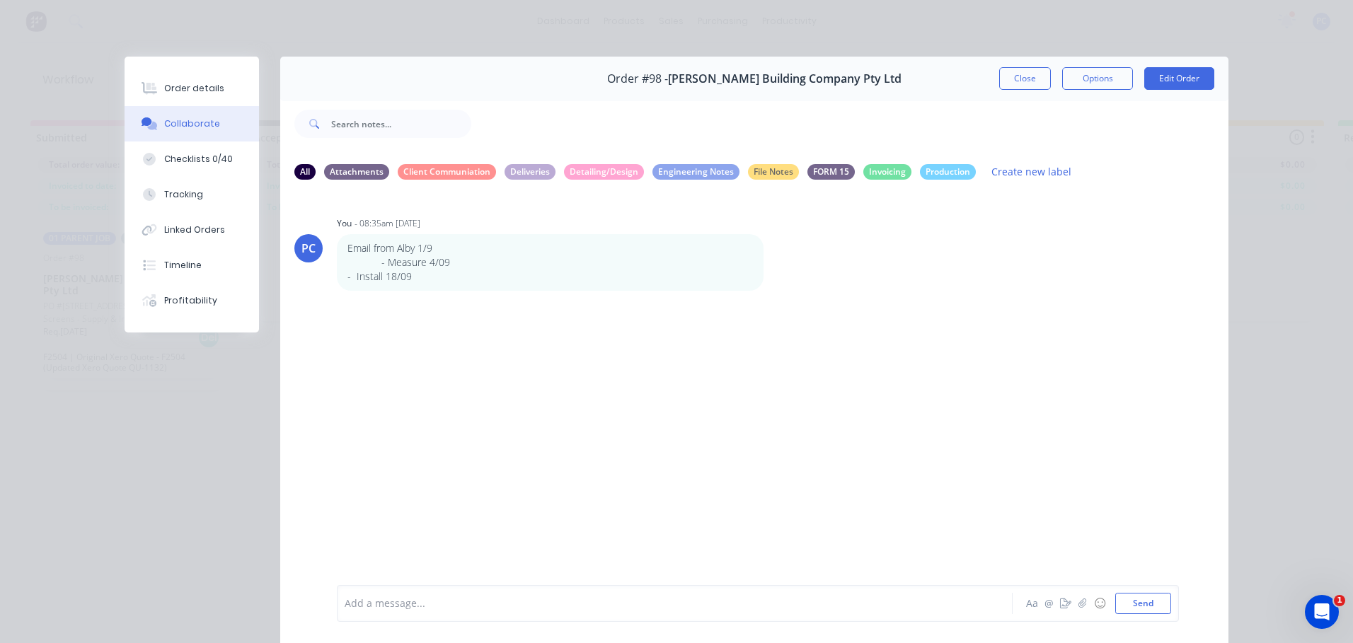
click at [0, 0] on icon "button" at bounding box center [0, 0] width 0 height 0
click at [0, 0] on button "Edit" at bounding box center [0, 0] width 0 height 0
click at [718, 594] on span "Email from Alby 1/9 - Measure 4/09" at bounding box center [597, 591] width 504 height 13
click at [1135, 597] on button "Send" at bounding box center [1143, 603] width 56 height 21
click at [669, 399] on div "PC You - 08:35am [DATE] Email from Alby 1/9 - Measure 4/09 - Install 18/09 Labe…" at bounding box center [754, 388] width 948 height 392
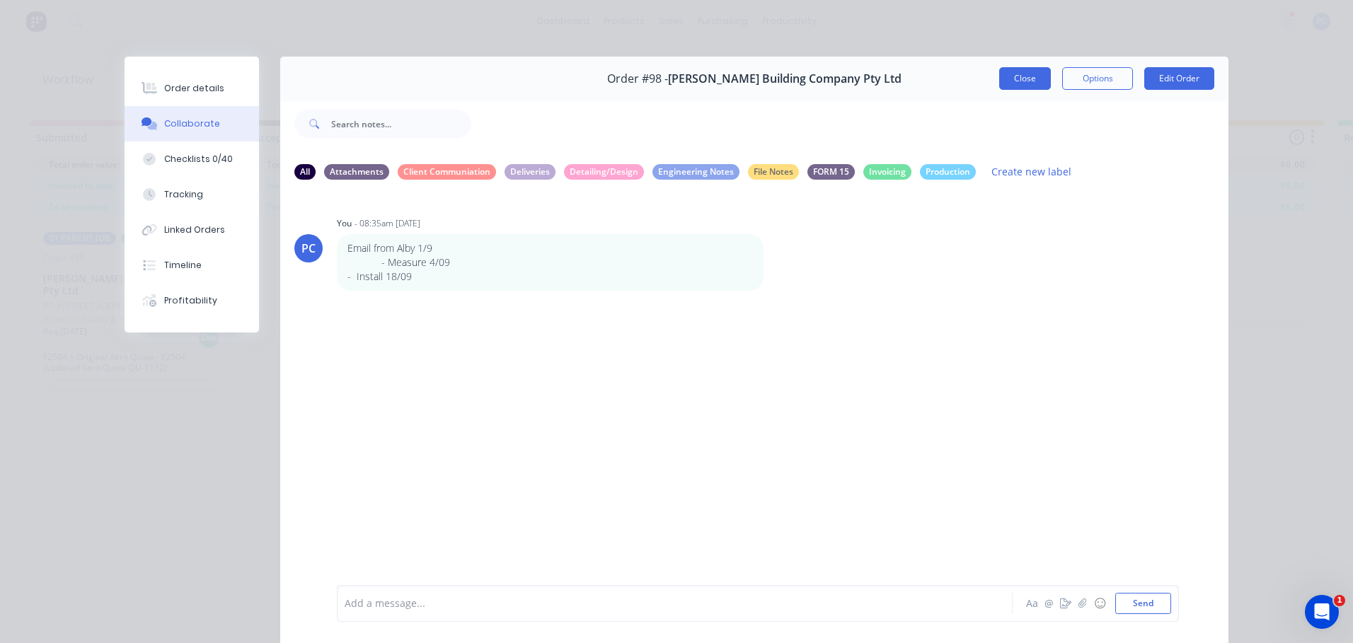
click at [1024, 70] on button "Close" at bounding box center [1025, 78] width 52 height 23
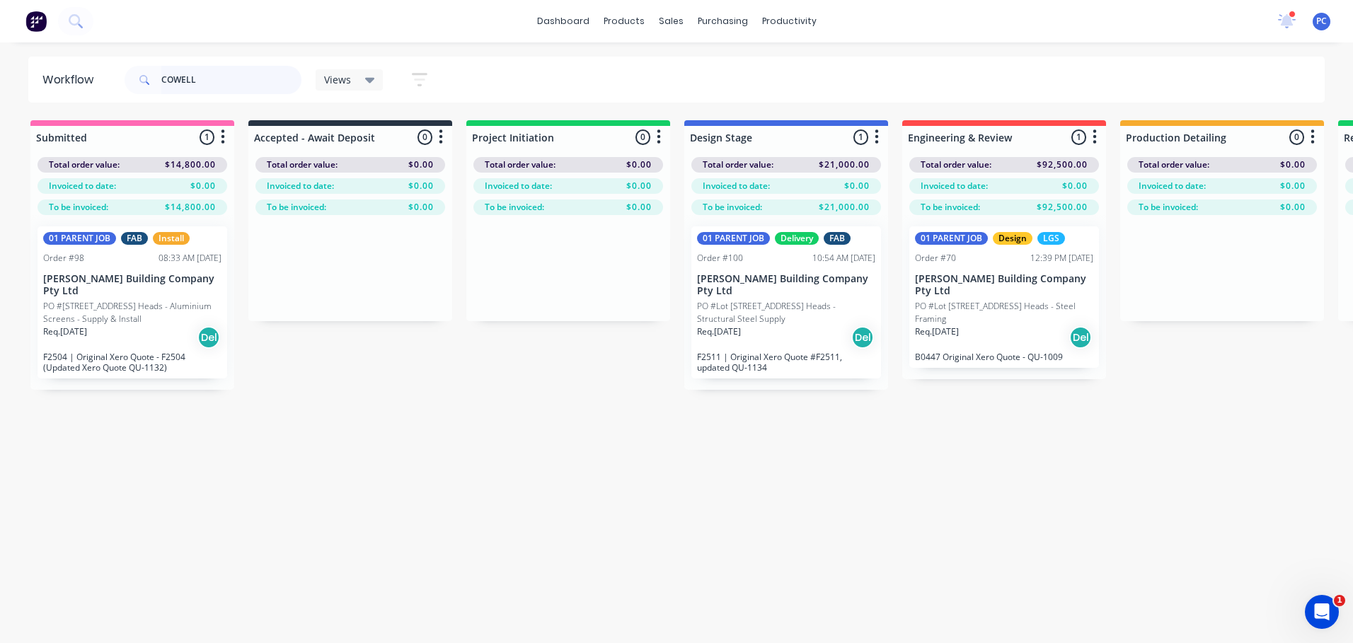
click at [219, 79] on input "COWELL" at bounding box center [231, 80] width 140 height 28
type input "C"
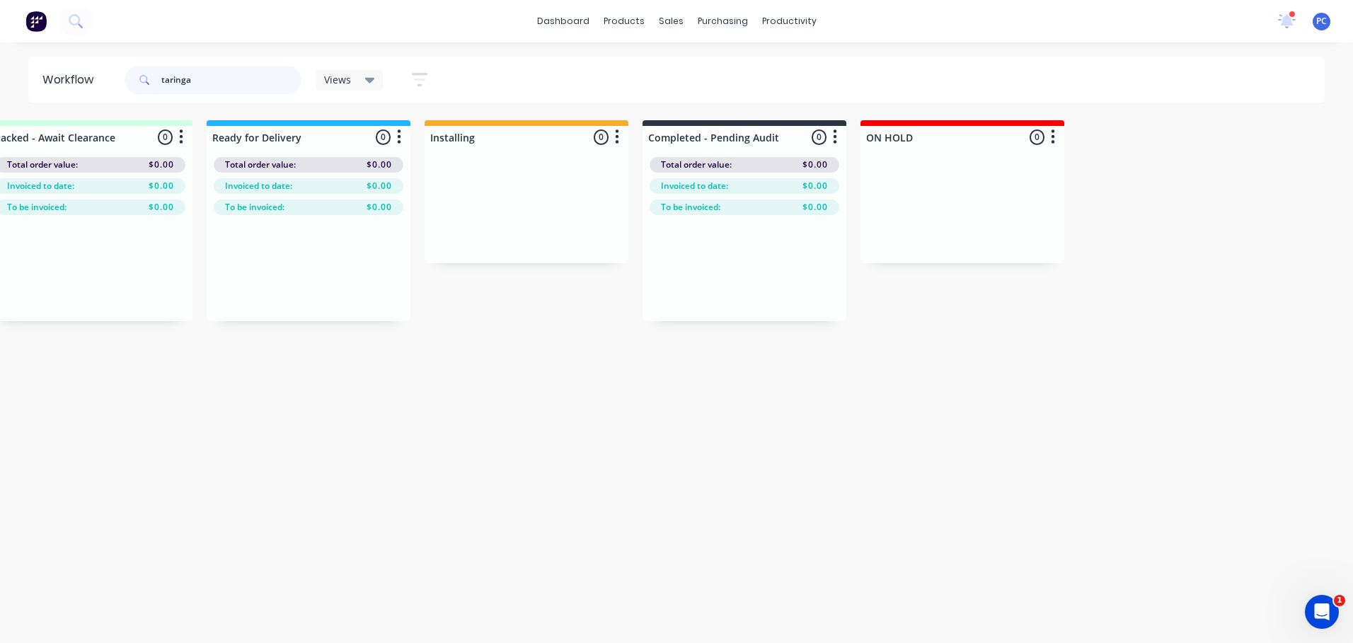
scroll to position [0, 2238]
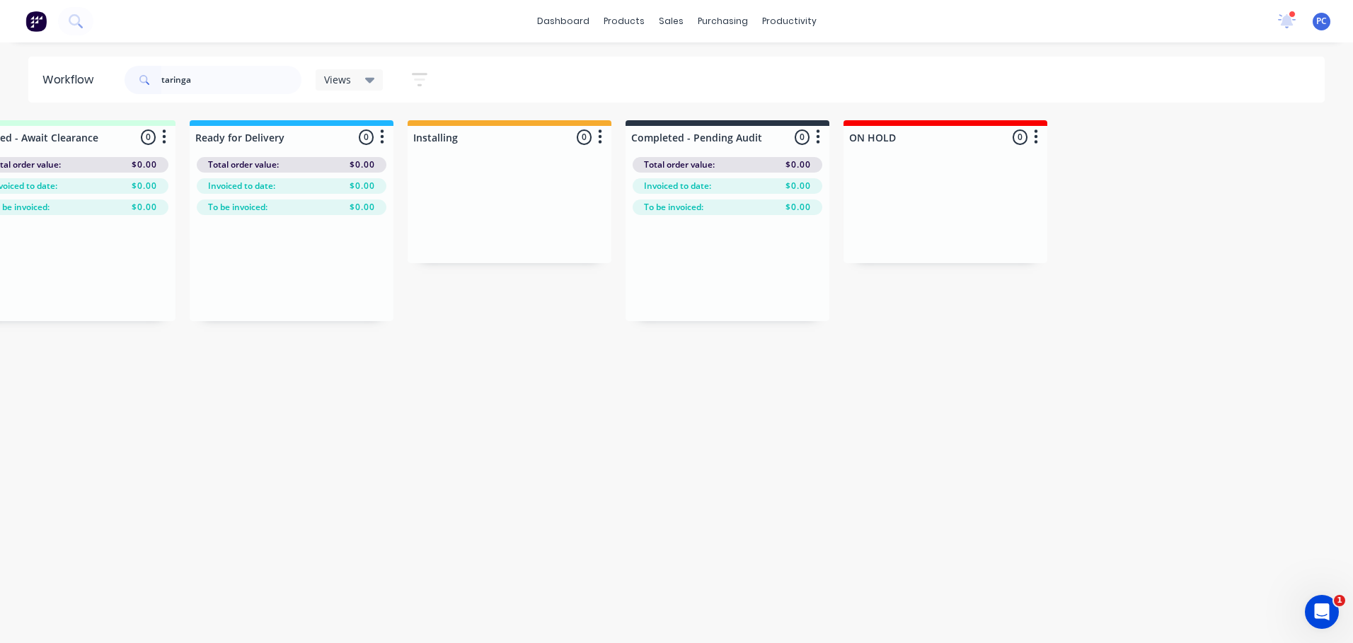
drag, startPoint x: 739, startPoint y: 512, endPoint x: 777, endPoint y: 558, distance: 60.3
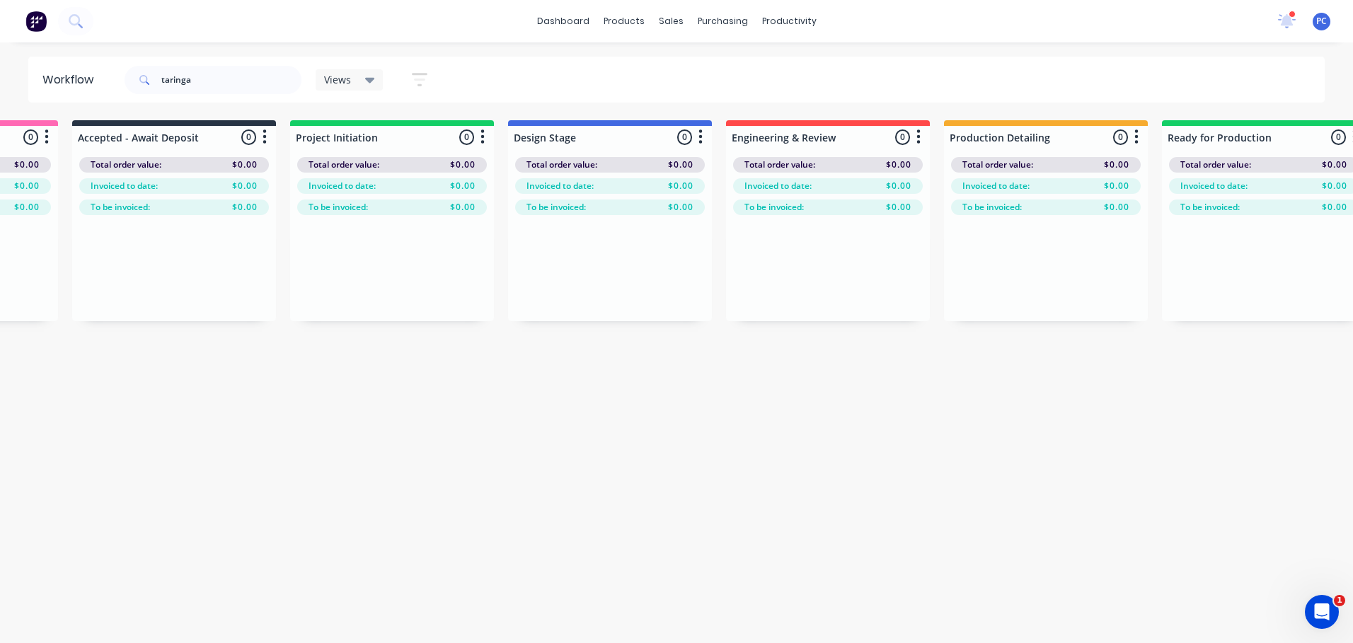
scroll to position [0, 0]
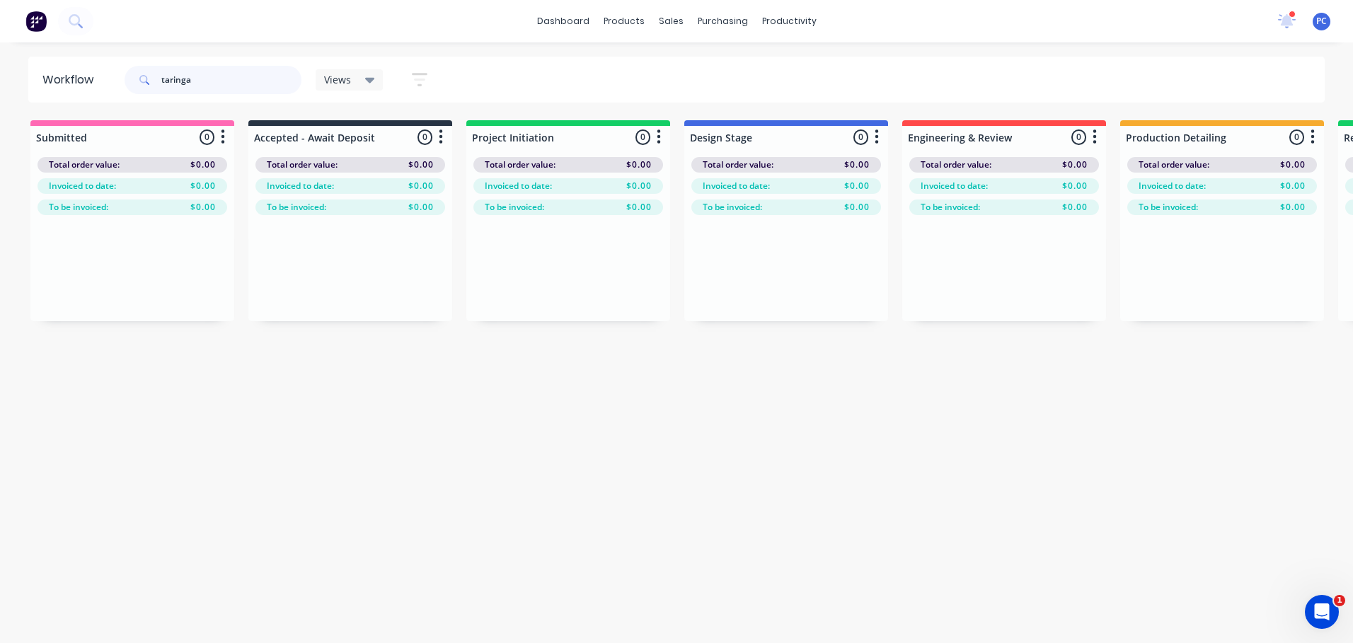
drag, startPoint x: 201, startPoint y: 75, endPoint x: 116, endPoint y: 84, distance: 85.4
click at [116, 84] on header "Workflow taringa Views Save new view None (Default) edit 01 - Master View - All…" at bounding box center [676, 80] width 1297 height 46
drag, startPoint x: 220, startPoint y: 83, endPoint x: -18, endPoint y: 89, distance: 237.8
click at [0, 89] on html "dashboard products sales purchasing productivity dashboard products Product Cat…" at bounding box center [676, 279] width 1353 height 558
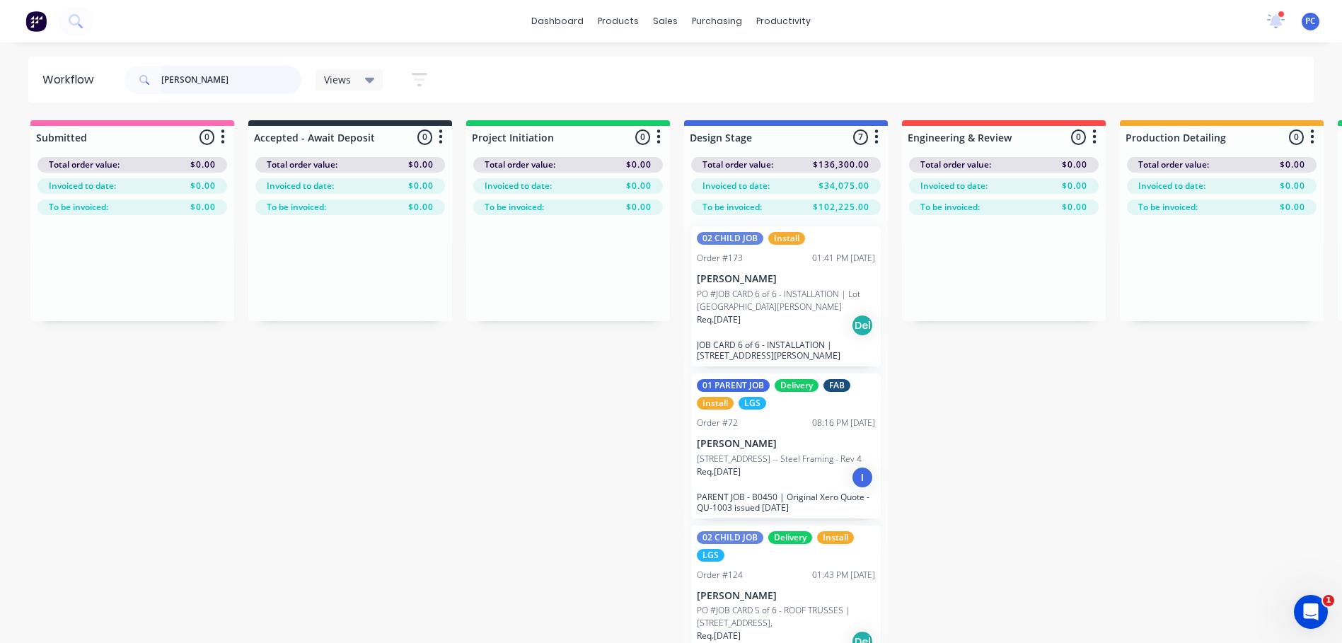
click at [204, 77] on input "[PERSON_NAME]" at bounding box center [231, 80] width 140 height 28
type input "F"
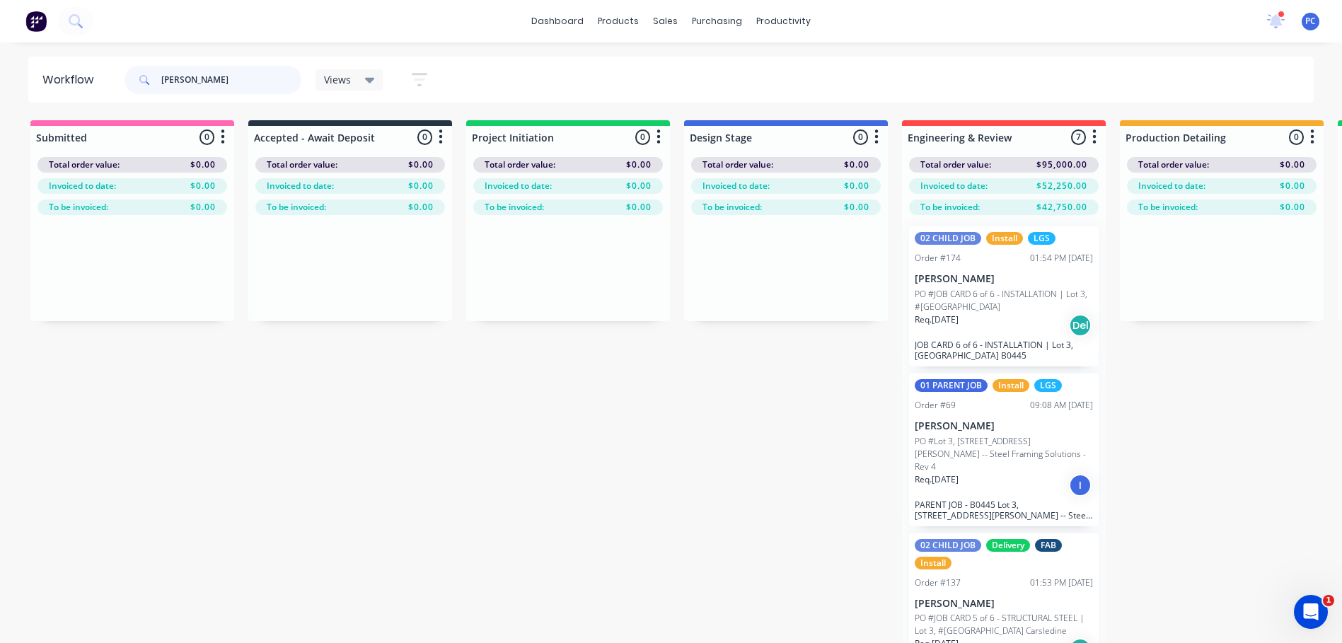
drag, startPoint x: 202, startPoint y: 76, endPoint x: 103, endPoint y: 69, distance: 99.3
click at [103, 69] on header "Workflow [PERSON_NAME] Views Save new view None (Default) edit 01 - Master View…" at bounding box center [671, 80] width 1286 height 46
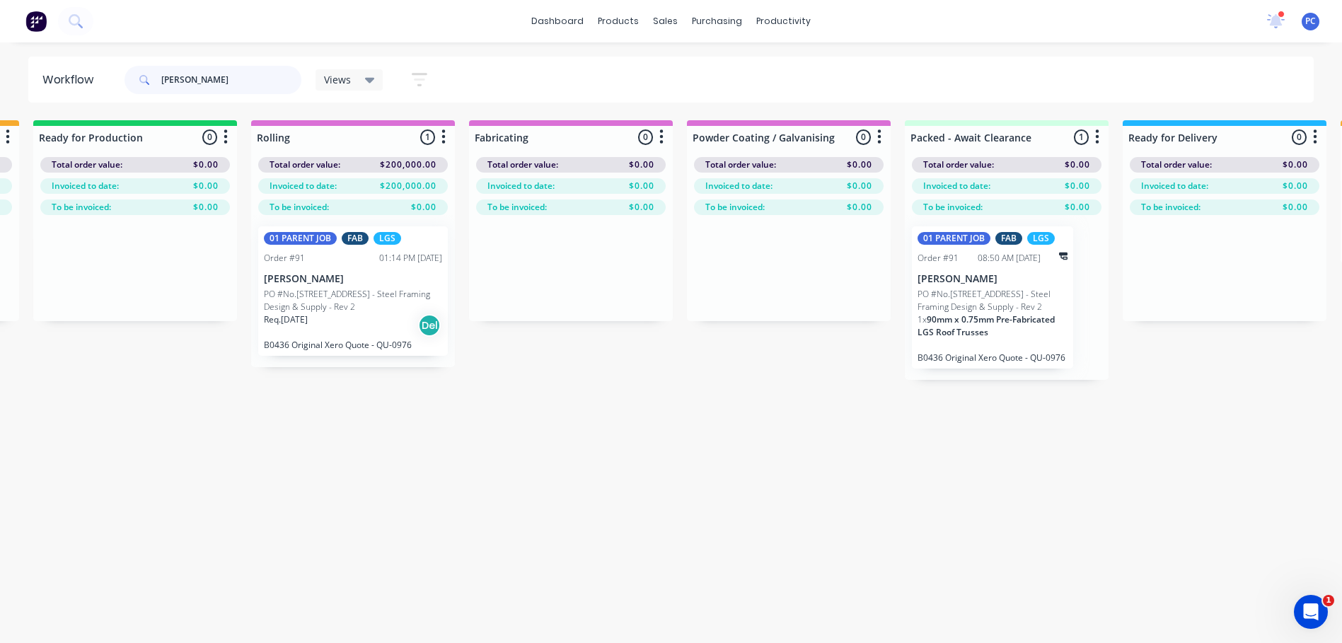
scroll to position [0, 1347]
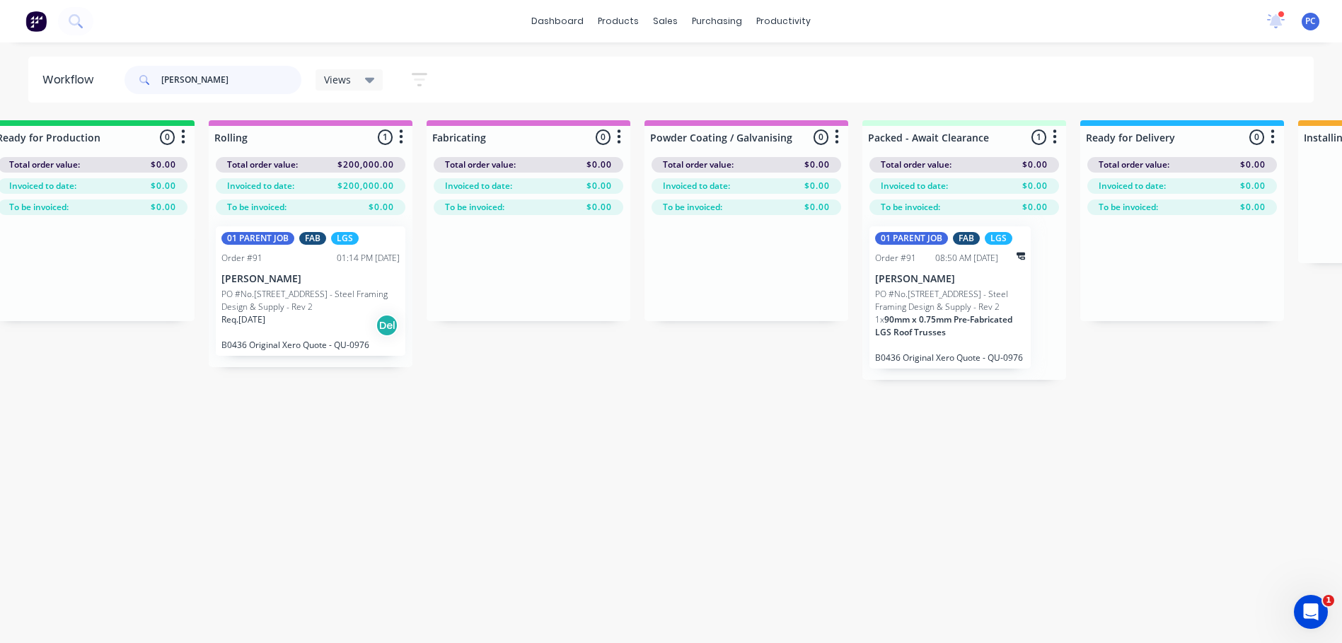
drag, startPoint x: 195, startPoint y: 75, endPoint x: 116, endPoint y: 76, distance: 78.5
click at [116, 76] on header "Workflow [PERSON_NAME] Views Save new view None (Default) edit 01 - Master View…" at bounding box center [671, 80] width 1286 height 46
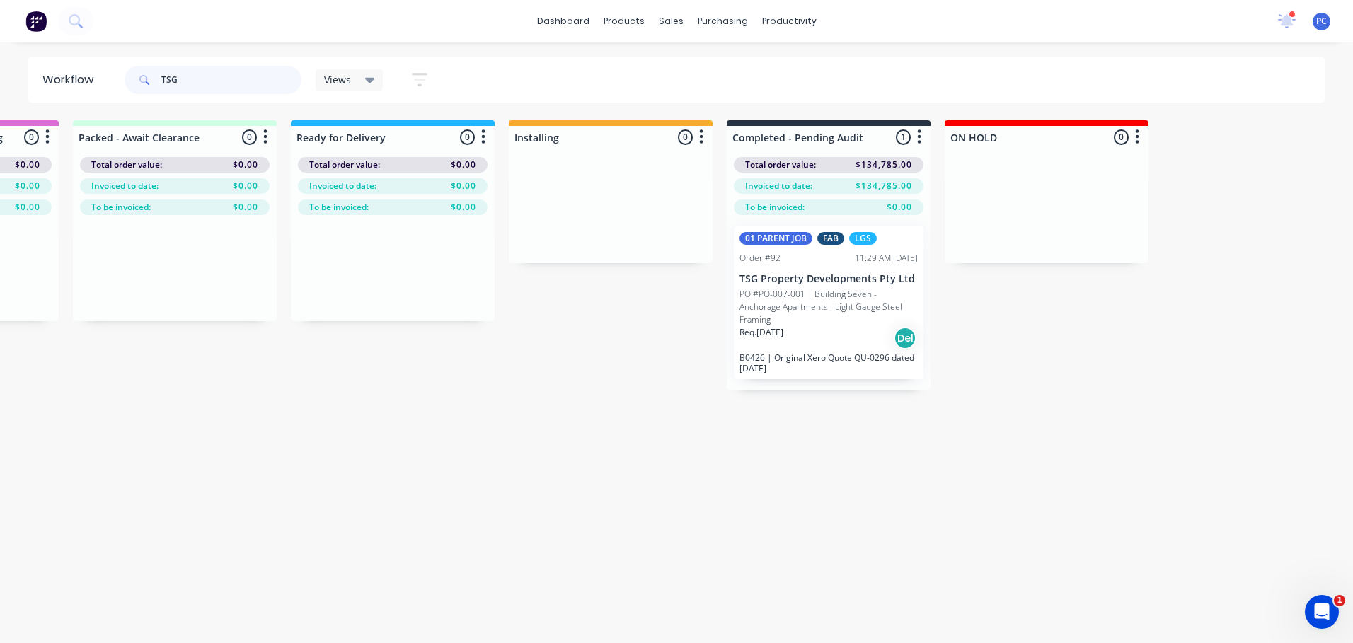
scroll to position [0, 2144]
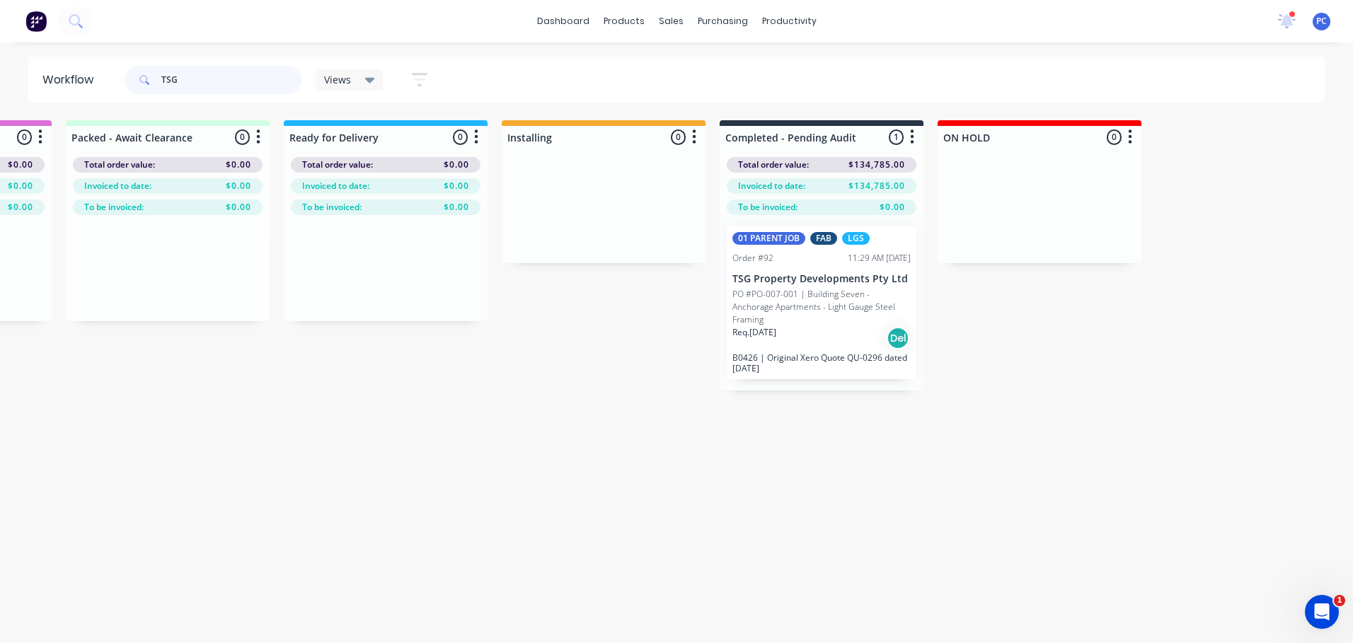
drag, startPoint x: 189, startPoint y: 81, endPoint x: 82, endPoint y: 71, distance: 107.2
click at [82, 71] on header "Workflow TSG Views Save new view None (Default) edit 01 - Master View - All Job…" at bounding box center [676, 80] width 1297 height 46
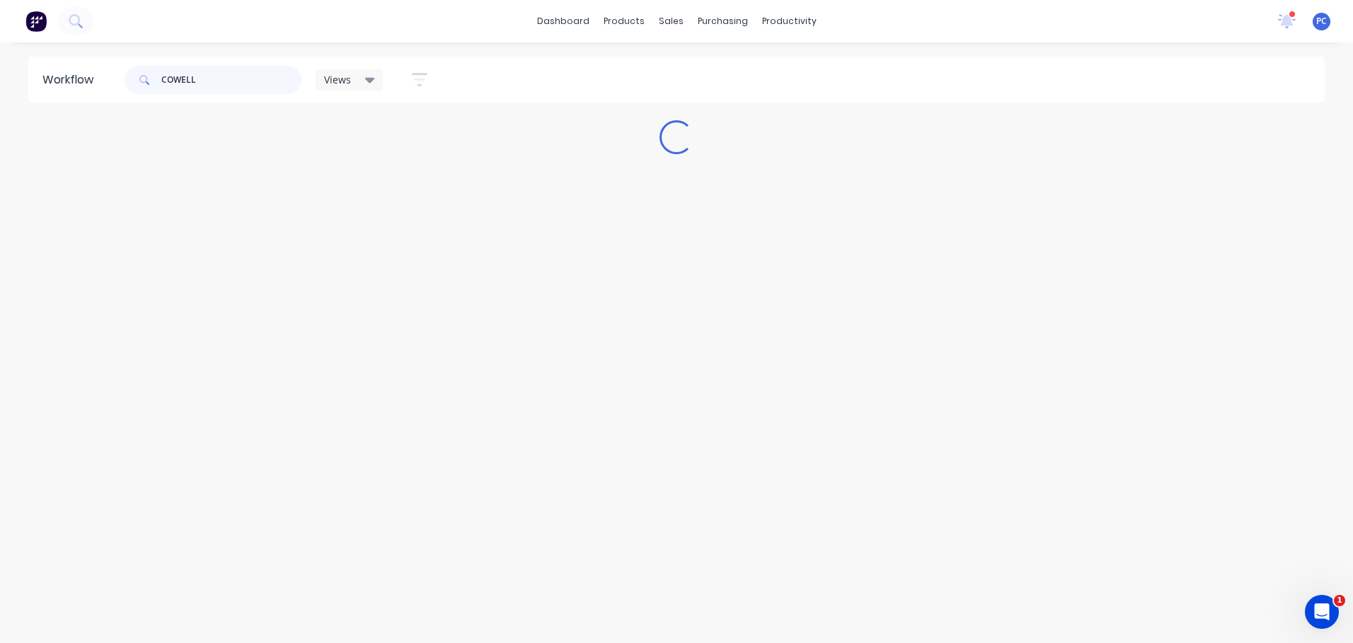
scroll to position [0, 0]
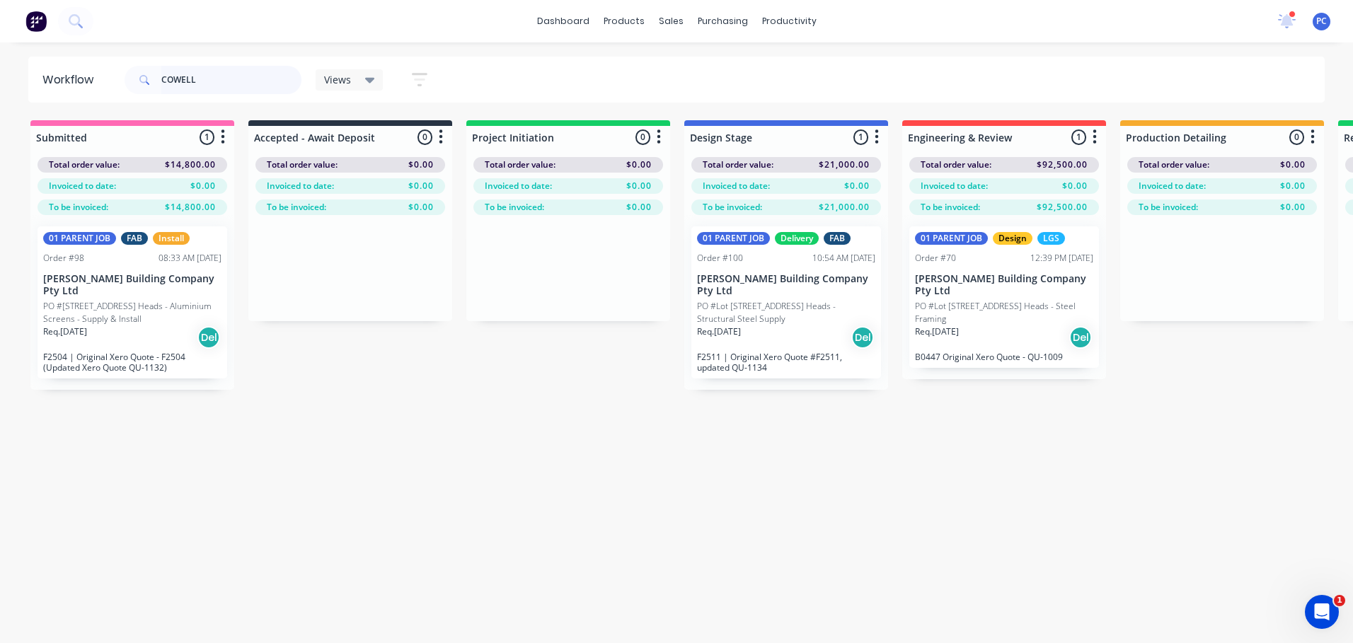
click at [219, 88] on input "COWELL" at bounding box center [231, 80] width 140 height 28
click at [221, 69] on input "COWELL" at bounding box center [231, 80] width 140 height 28
type input "C"
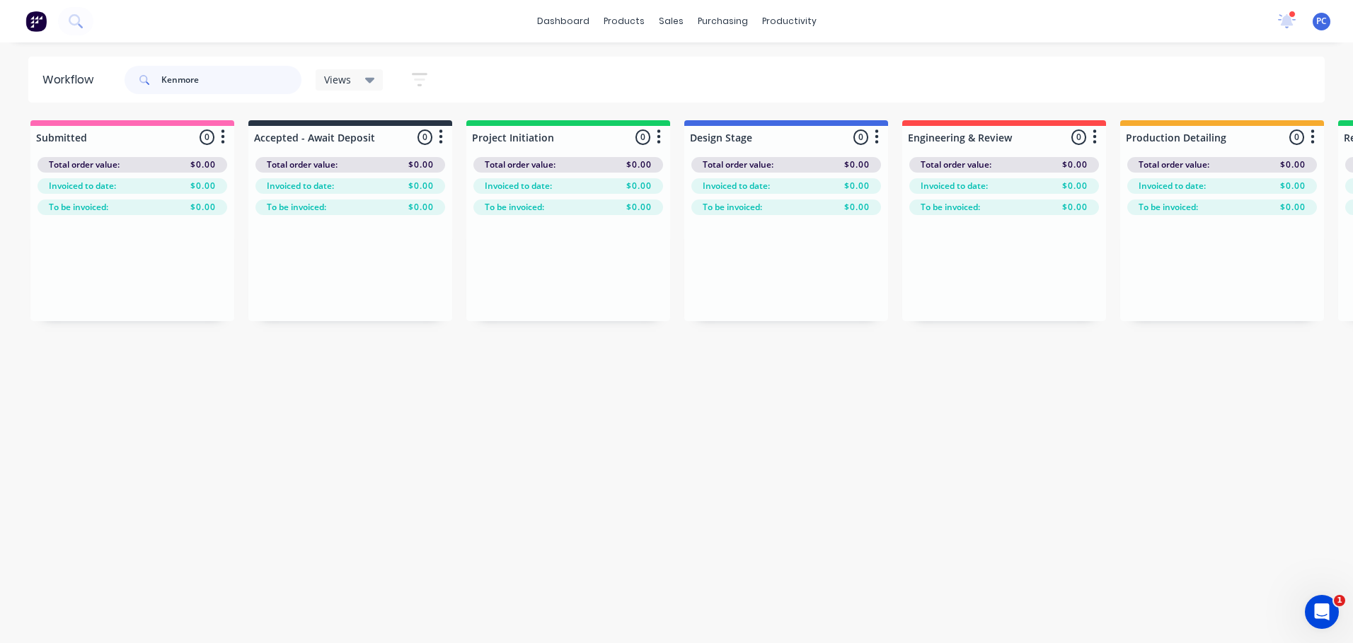
drag, startPoint x: 219, startPoint y: 79, endPoint x: 59, endPoint y: 67, distance: 161.0
click at [78, 77] on header "Workflow Kenmore Views Save new view None (Default) edit 01 - Master View - All…" at bounding box center [676, 80] width 1297 height 46
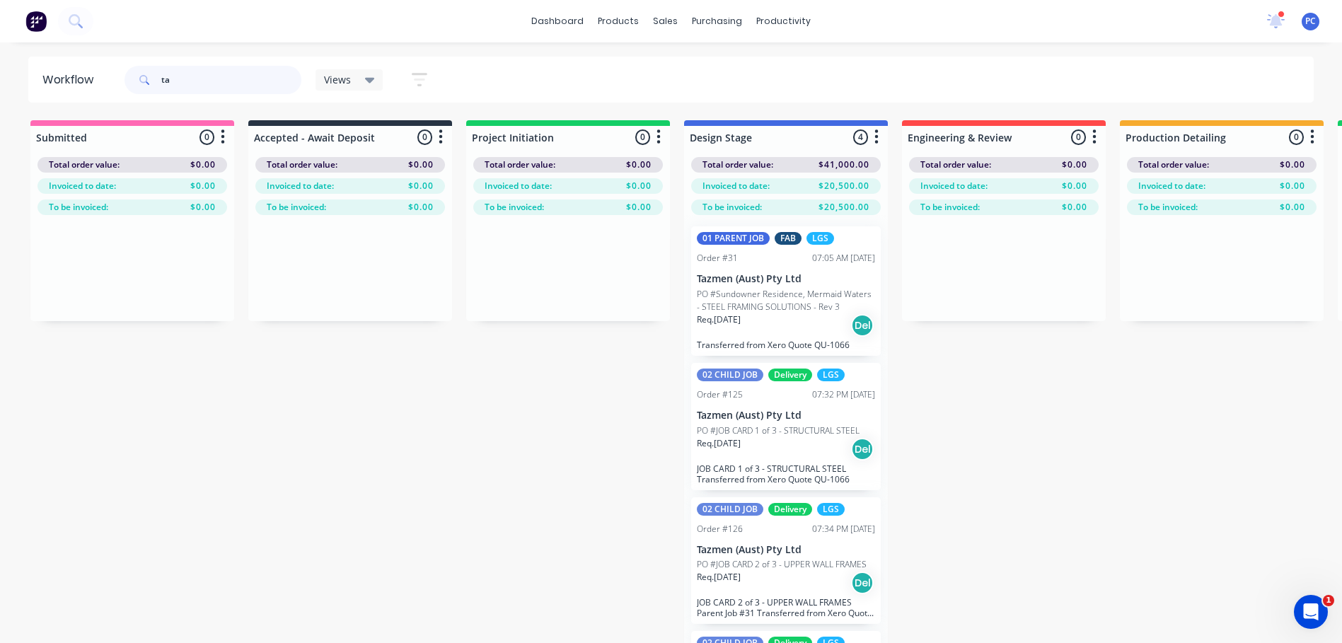
type input "t"
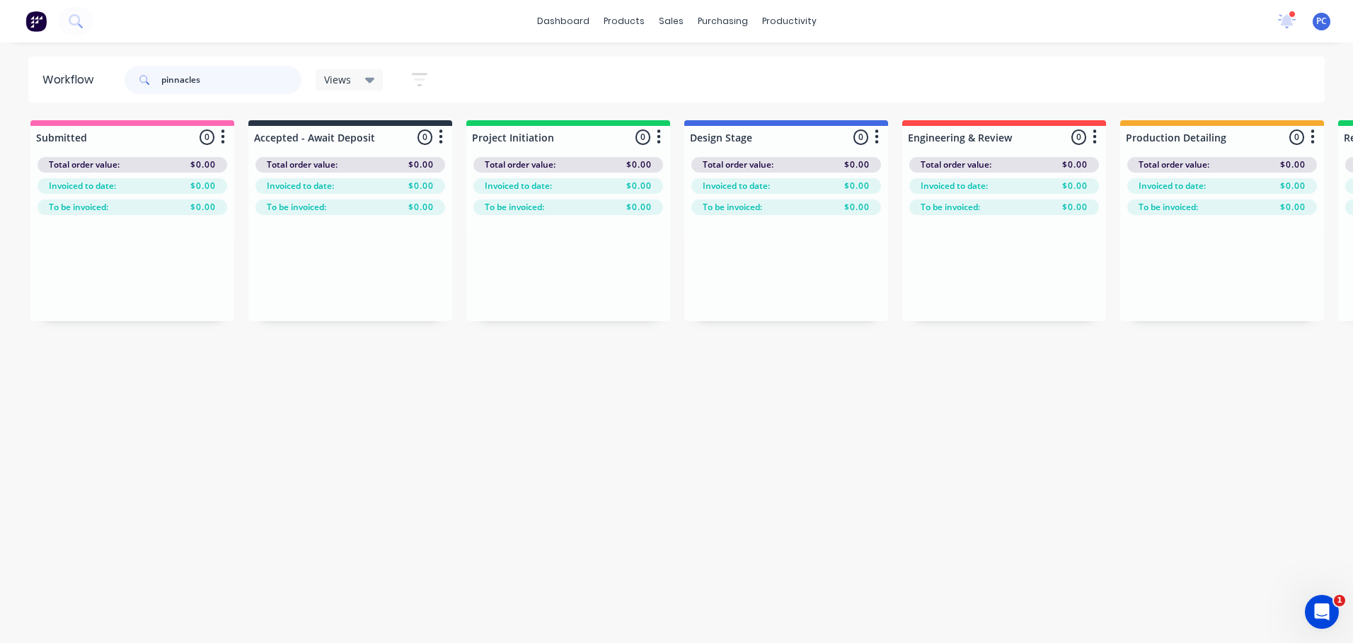
click at [216, 84] on input "pinnacles" at bounding box center [231, 80] width 140 height 28
type input "p"
type input "l"
drag, startPoint x: 216, startPoint y: 78, endPoint x: 89, endPoint y: 76, distance: 127.4
click at [89, 76] on header "Workflow BOOVAL Views Save new view None (Default) edit 01 - Master View - All …" at bounding box center [676, 80] width 1297 height 46
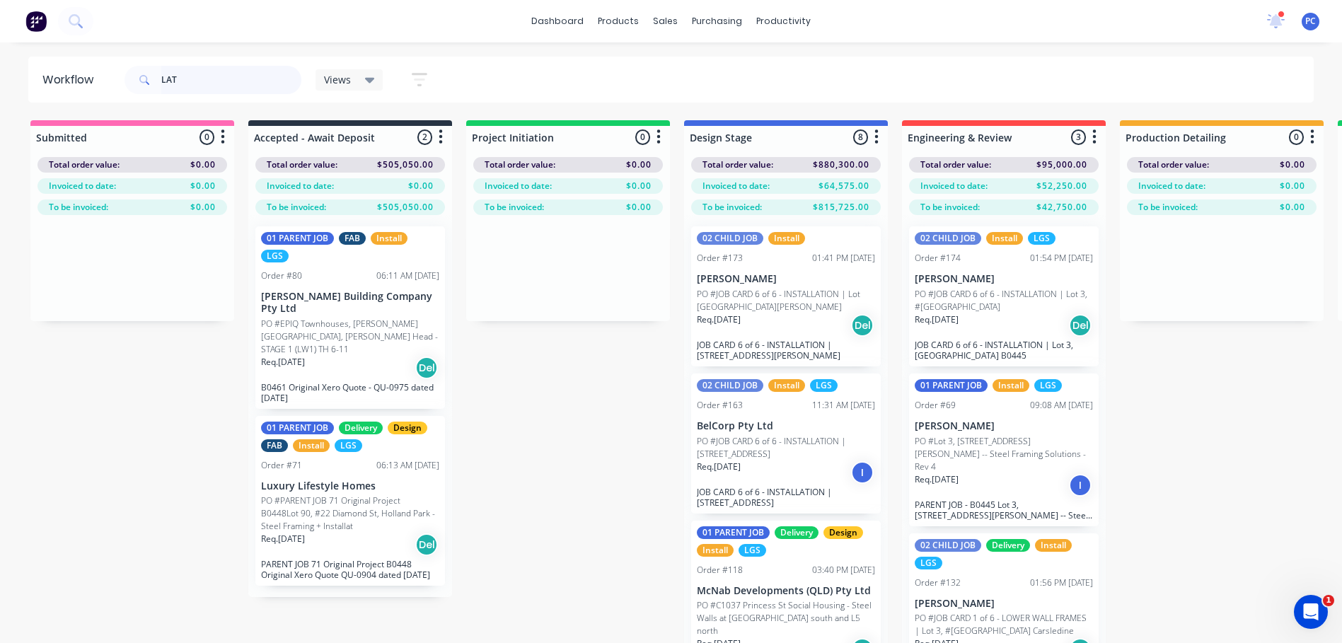
click at [207, 78] on input "LAT" at bounding box center [231, 80] width 140 height 28
type input "L"
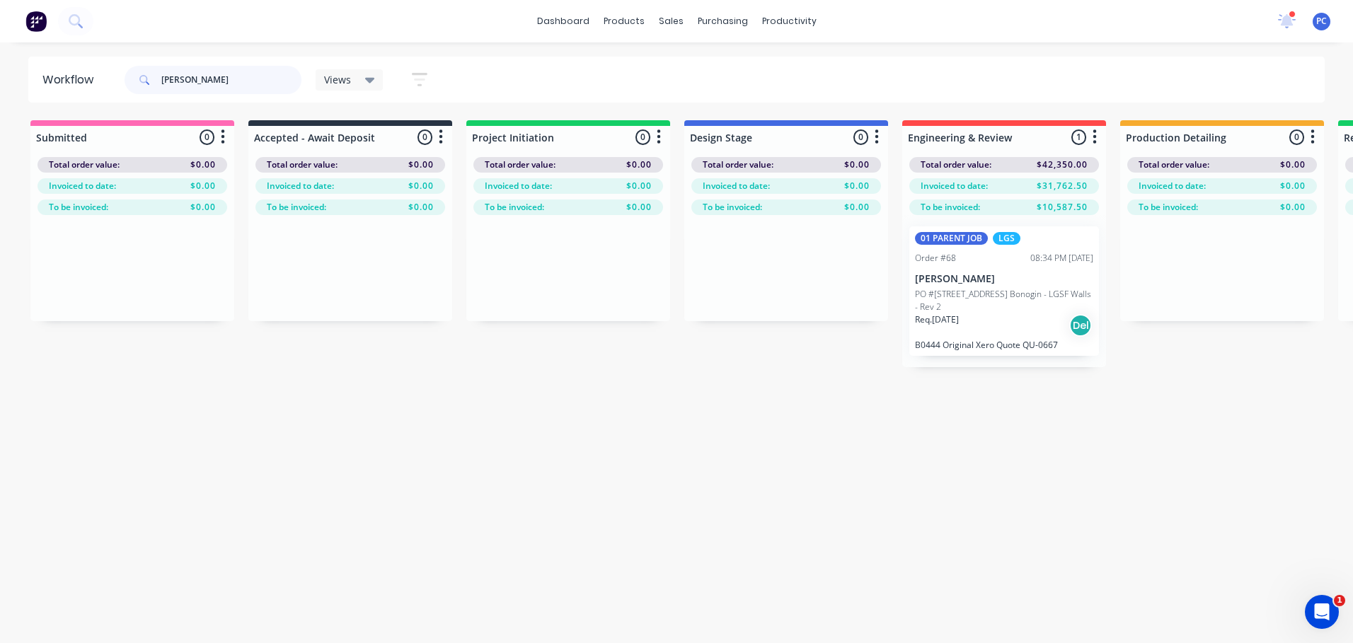
drag, startPoint x: 231, startPoint y: 79, endPoint x: 121, endPoint y: 81, distance: 110.4
click at [124, 83] on div "[PERSON_NAME] Views Save new view None (Default) edit 01 - Master View - All Jo…" at bounding box center [282, 80] width 321 height 42
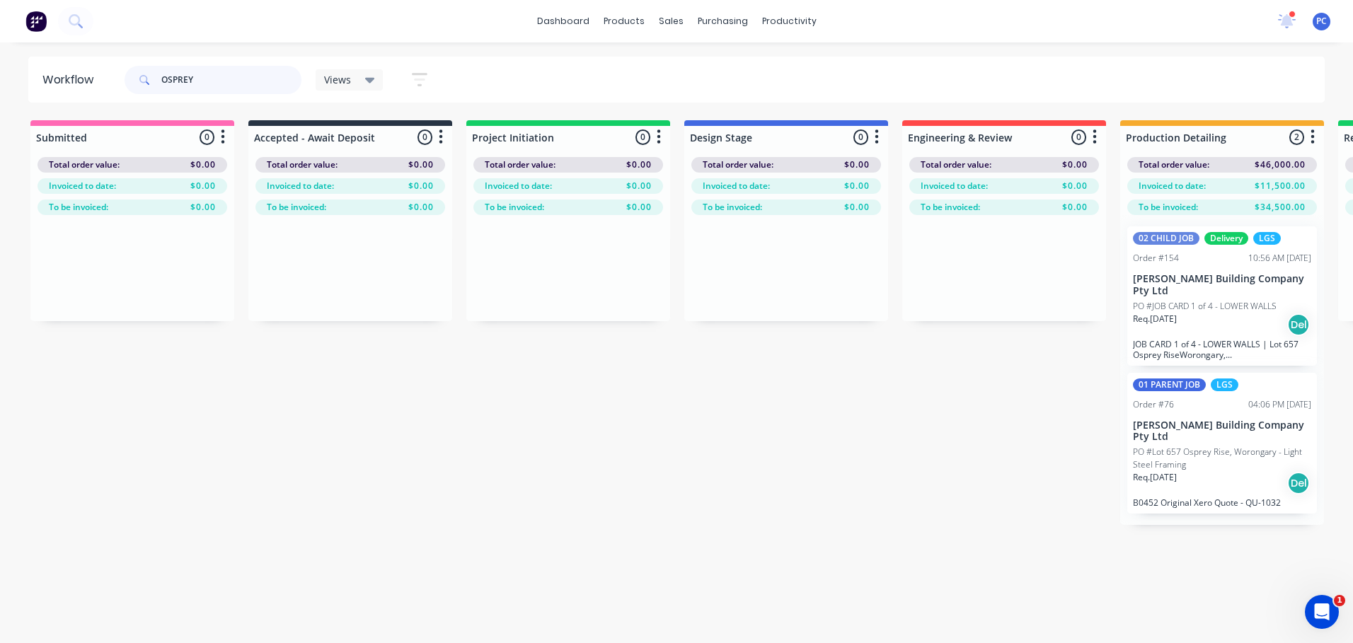
drag, startPoint x: 233, startPoint y: 79, endPoint x: 45, endPoint y: 80, distance: 188.2
click at [45, 80] on header "Workflow OSPREY Views Save new view None (Default) edit 01 - Master View - All …" at bounding box center [676, 80] width 1297 height 46
type input "GOE"
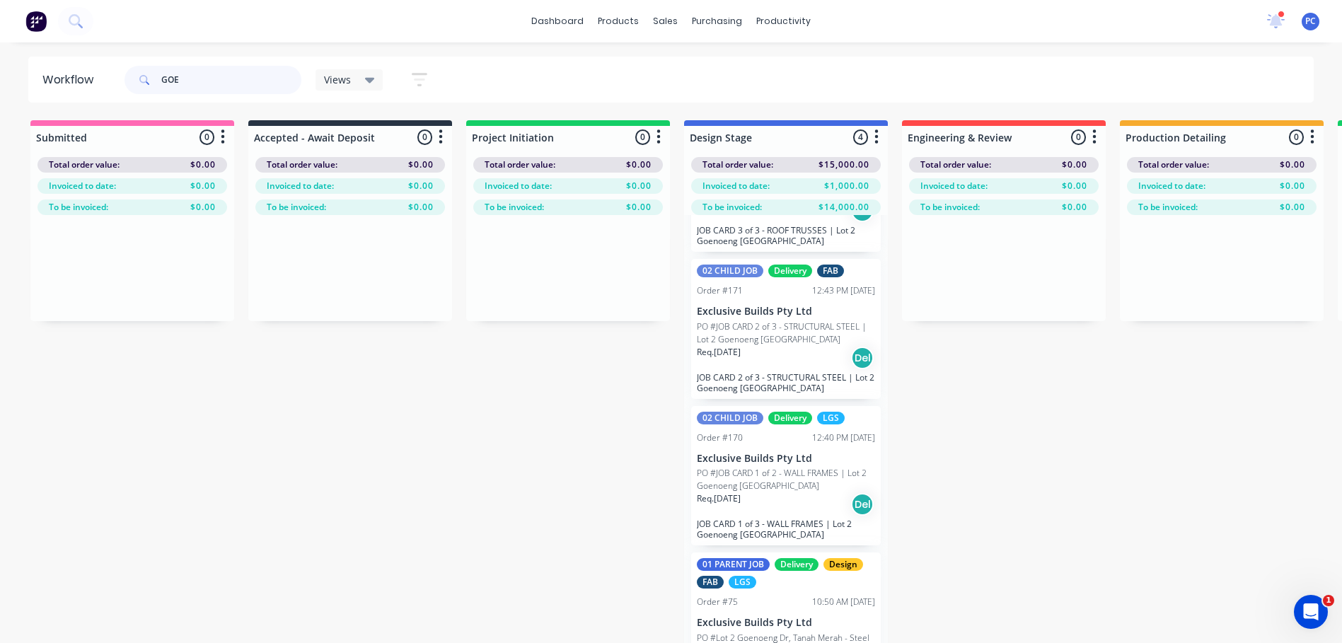
scroll to position [137, 0]
